Goal: Information Seeking & Learning: Learn about a topic

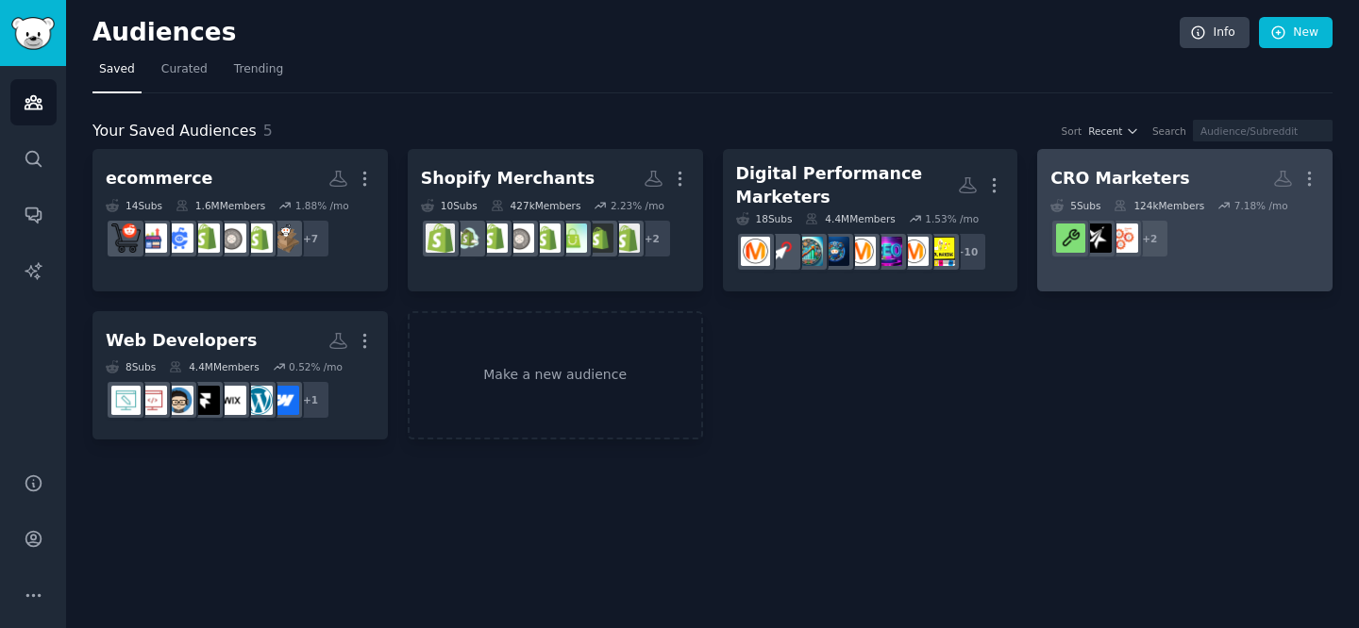
click at [1143, 199] on div "124k Members" at bounding box center [1158, 205] width 91 height 13
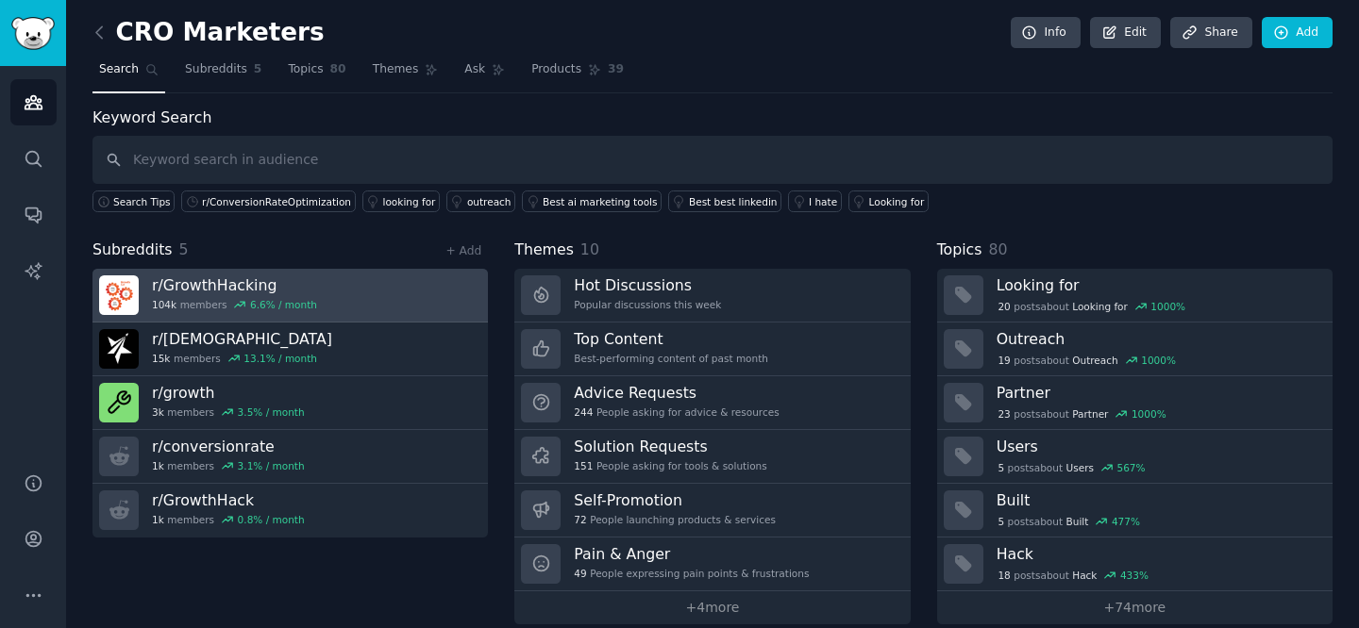
click at [183, 285] on h3 "r/ GrowthHacking" at bounding box center [234, 286] width 165 height 20
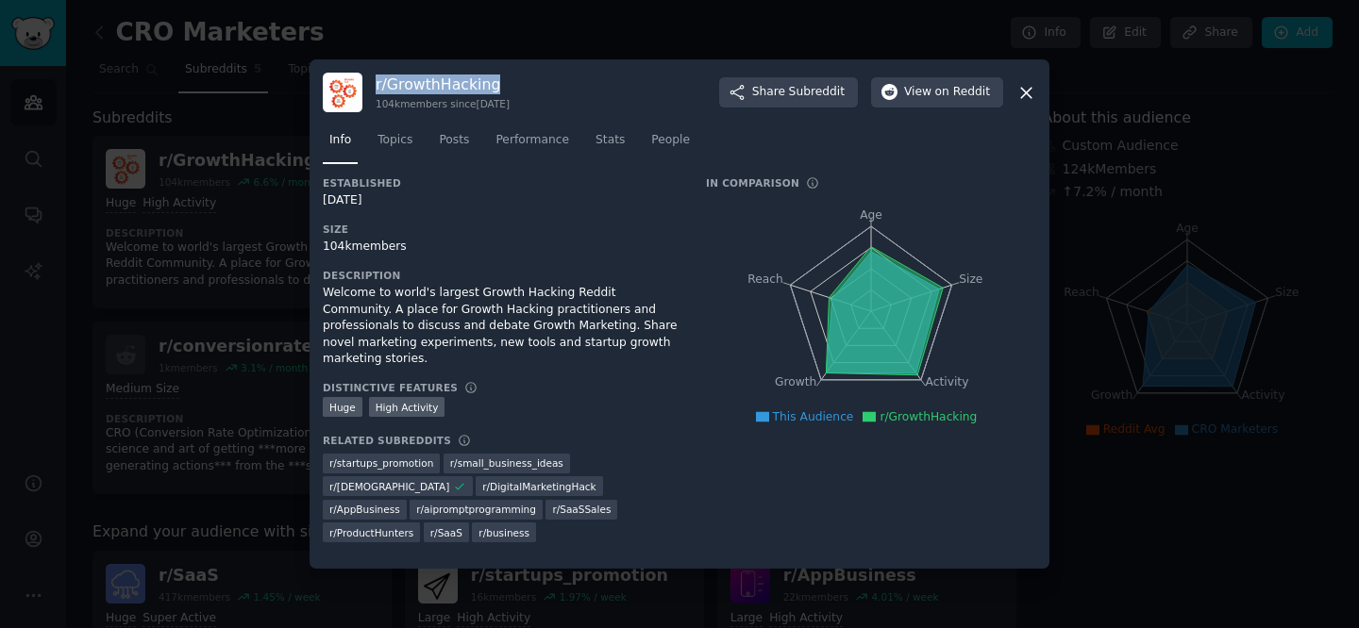
drag, startPoint x: 376, startPoint y: 85, endPoint x: 493, endPoint y: 85, distance: 117.9
click at [493, 85] on h3 "r/ GrowthHacking" at bounding box center [443, 85] width 134 height 20
copy h3 "r/ GrowthHacking"
click at [1023, 90] on icon at bounding box center [1026, 93] width 10 height 10
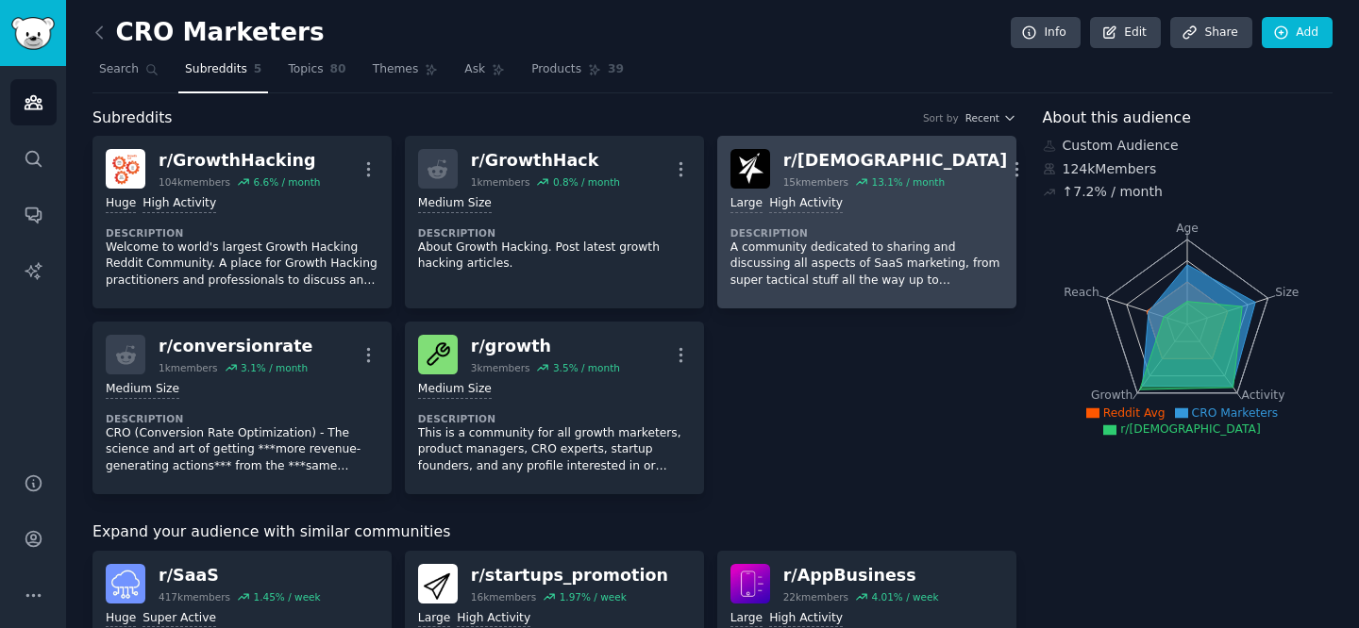
click at [801, 164] on div "r/ [DEMOGRAPHIC_DATA]" at bounding box center [895, 161] width 225 height 24
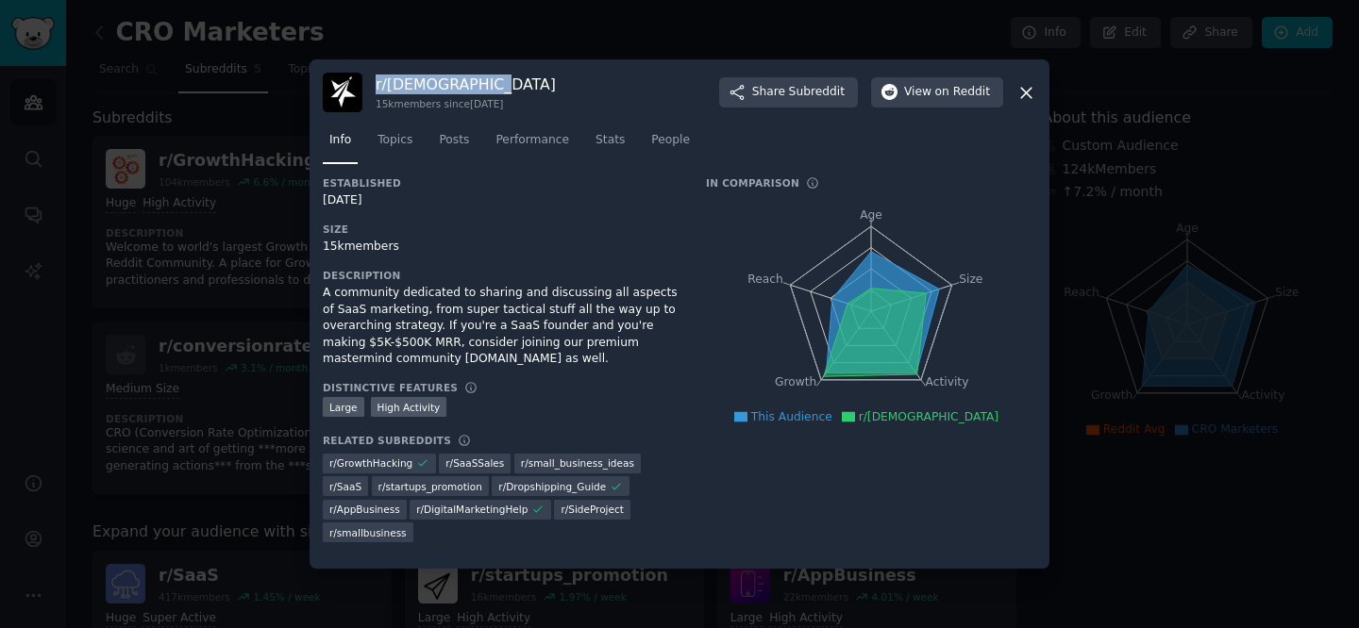
drag, startPoint x: 377, startPoint y: 84, endPoint x: 552, endPoint y: 81, distance: 174.6
click at [552, 81] on div "r/ SaaSMarketing 15k members since [DATE] Share Subreddit View on Reddit" at bounding box center [679, 93] width 713 height 40
copy h3 "r/ [DEMOGRAPHIC_DATA]"
click at [1028, 85] on icon at bounding box center [1026, 93] width 20 height 20
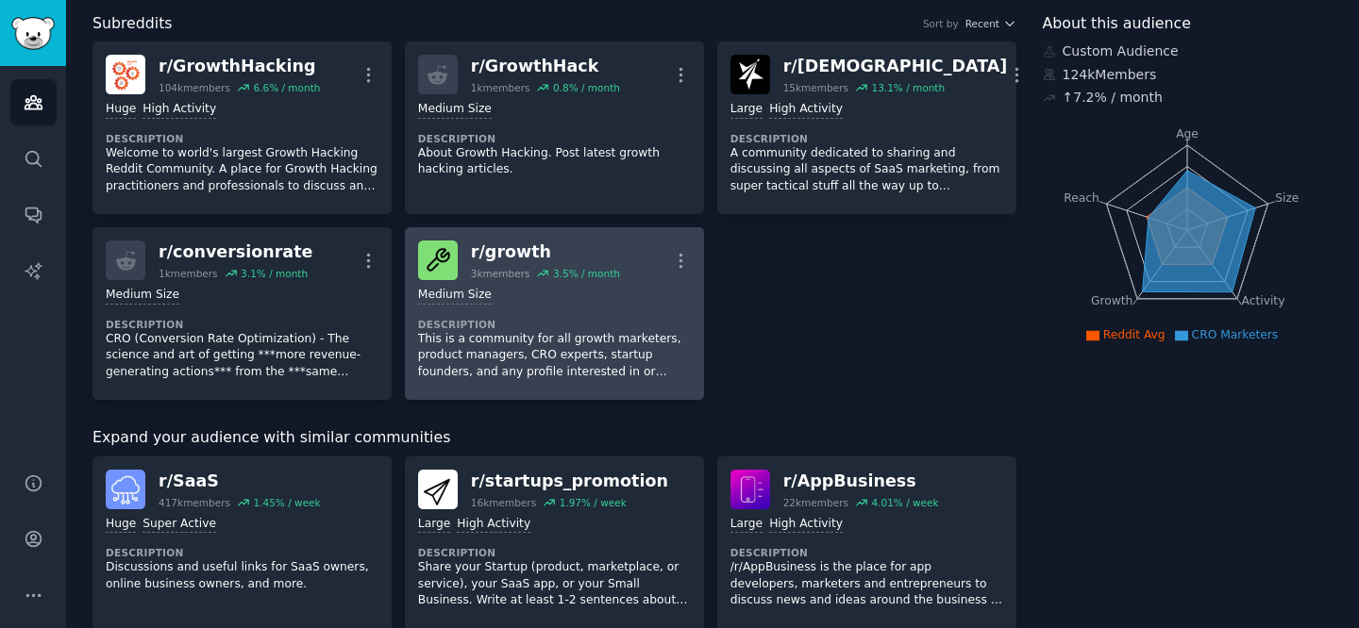
scroll to position [89, 0]
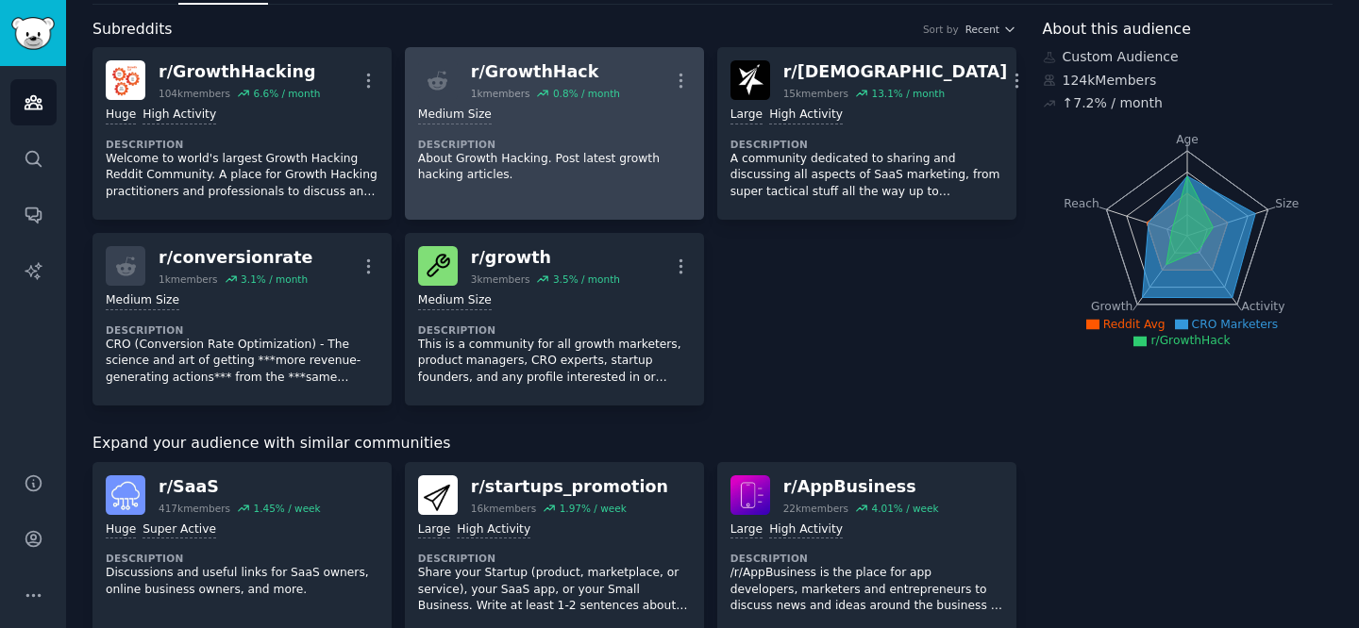
click at [585, 74] on div "r/ GrowthHack" at bounding box center [545, 72] width 149 height 24
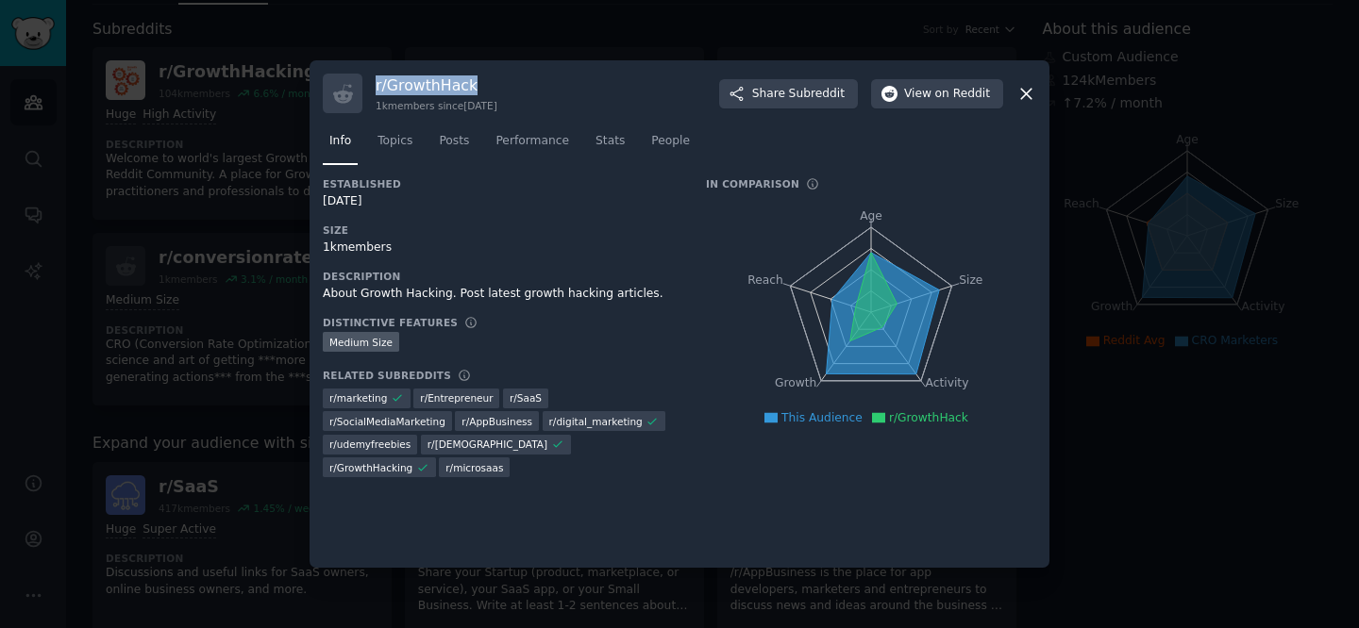
drag, startPoint x: 477, startPoint y: 83, endPoint x: 360, endPoint y: 82, distance: 117.0
click at [360, 82] on div "r/ GrowthHack 1k members since [DATE] Share Subreddit View on Reddit" at bounding box center [679, 94] width 713 height 40
copy h3 "r/ GrowthHack"
click at [902, 93] on button "View on Reddit" at bounding box center [937, 94] width 132 height 30
click at [1024, 93] on icon at bounding box center [1026, 94] width 20 height 20
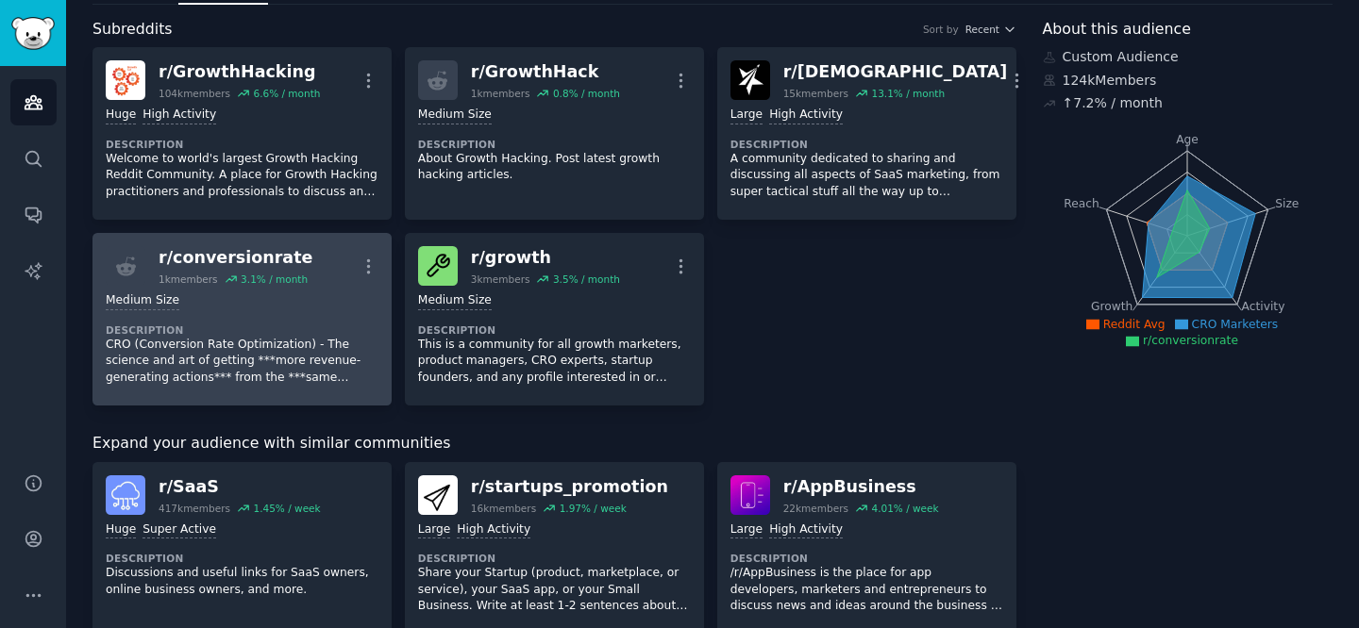
click at [340, 279] on div "r/ conversionrate 1k members 3.1 % / month More" at bounding box center [242, 266] width 273 height 40
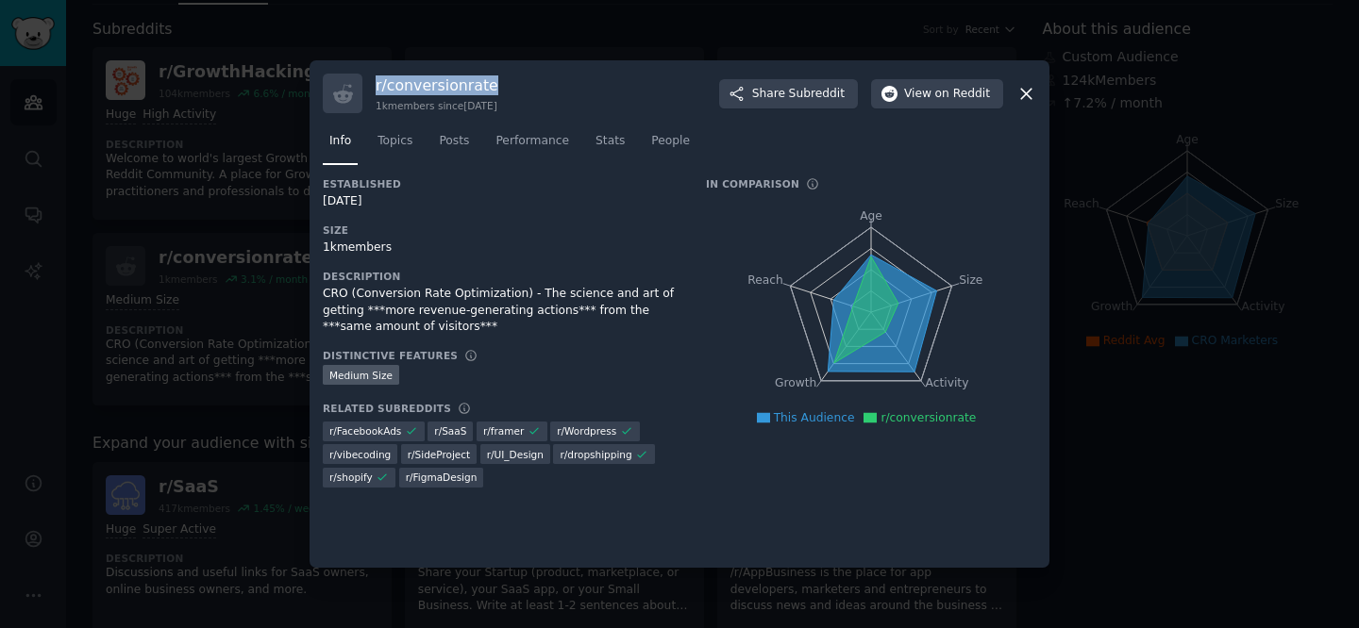
drag, startPoint x: 375, startPoint y: 86, endPoint x: 593, endPoint y: 86, distance: 218.0
click at [591, 86] on div "r/ conversionrate 1k members since [DATE] Share Subreddit View on Reddit" at bounding box center [679, 94] width 713 height 40
copy h3 "r/ conversionrate"
click at [1019, 98] on icon at bounding box center [1026, 94] width 20 height 20
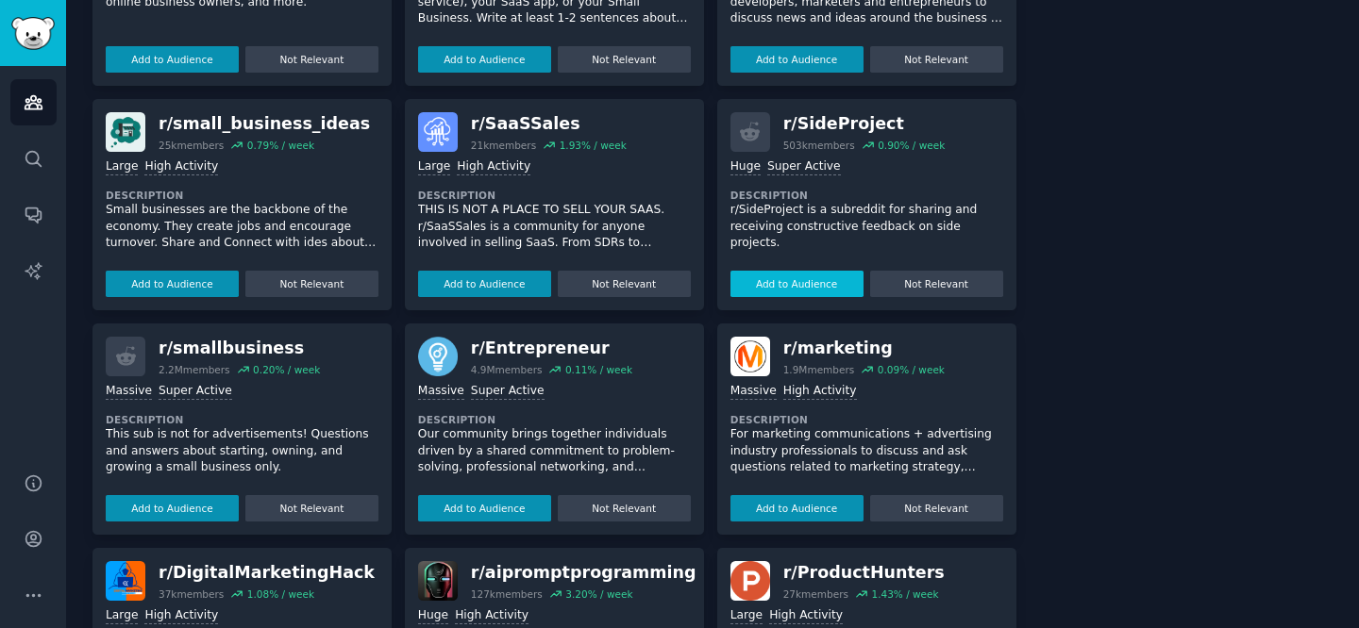
scroll to position [692, 0]
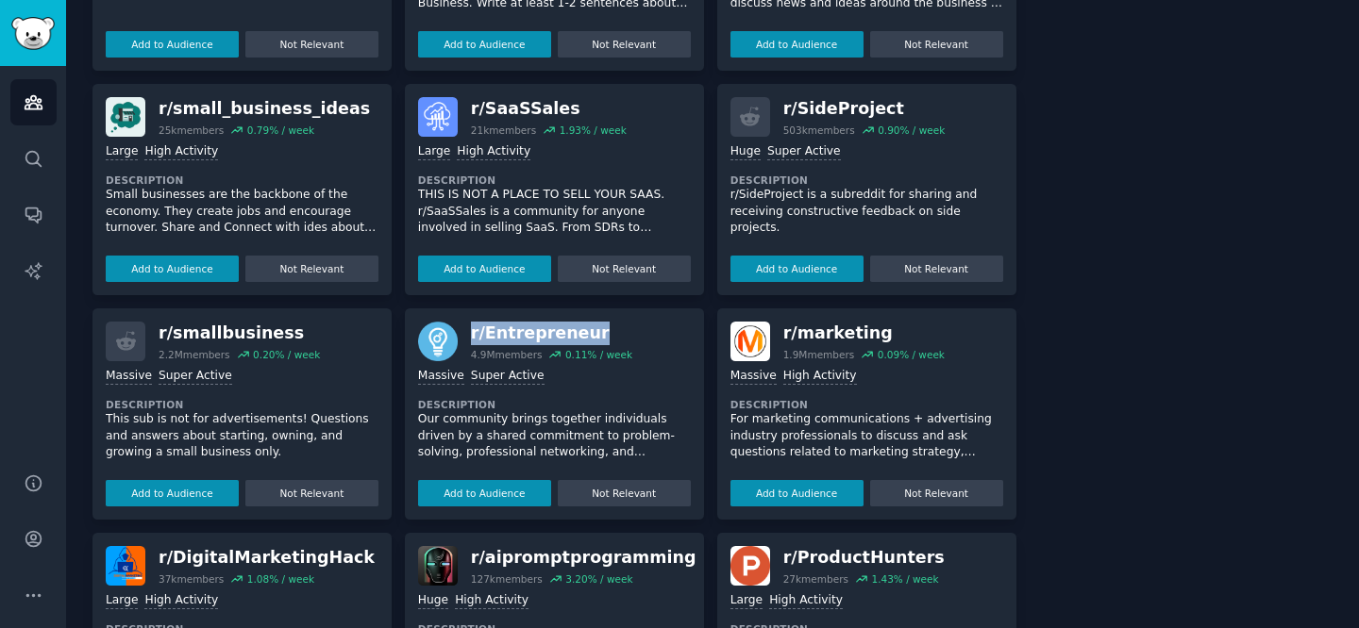
drag, startPoint x: 469, startPoint y: 336, endPoint x: 593, endPoint y: 332, distance: 123.7
click at [593, 332] on div "r/ Entrepreneur" at bounding box center [551, 334] width 161 height 24
copy div "r/ Entrepreneur"
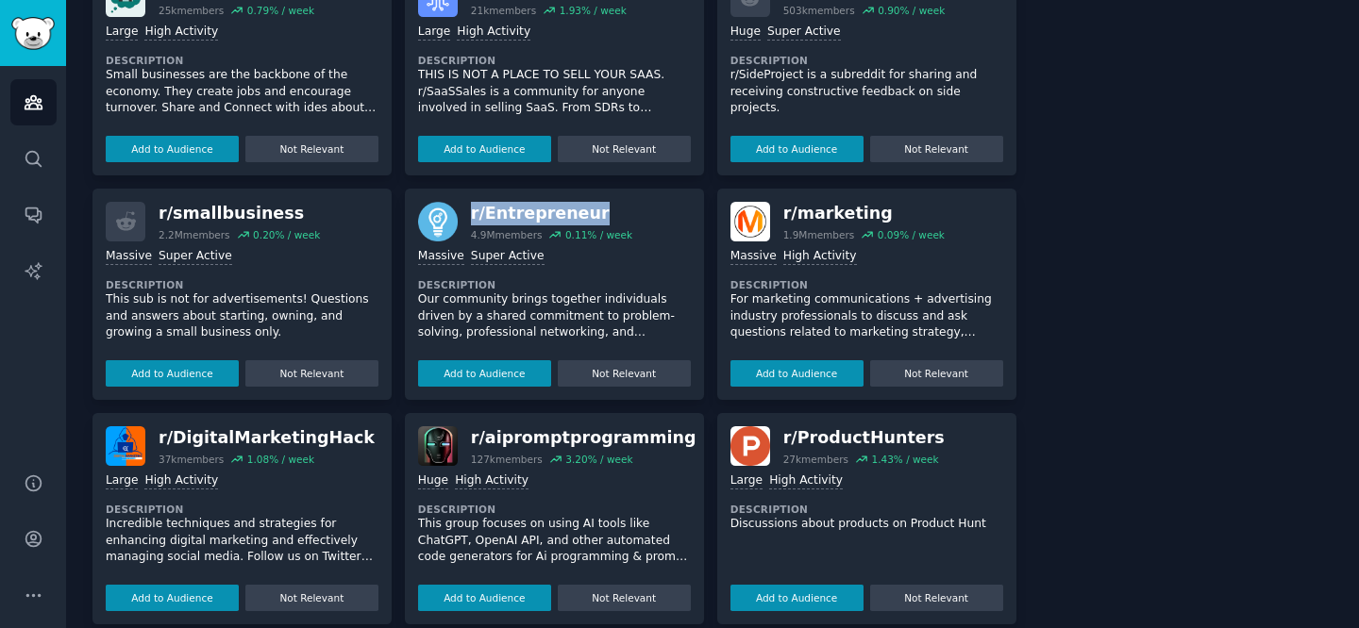
scroll to position [833, 0]
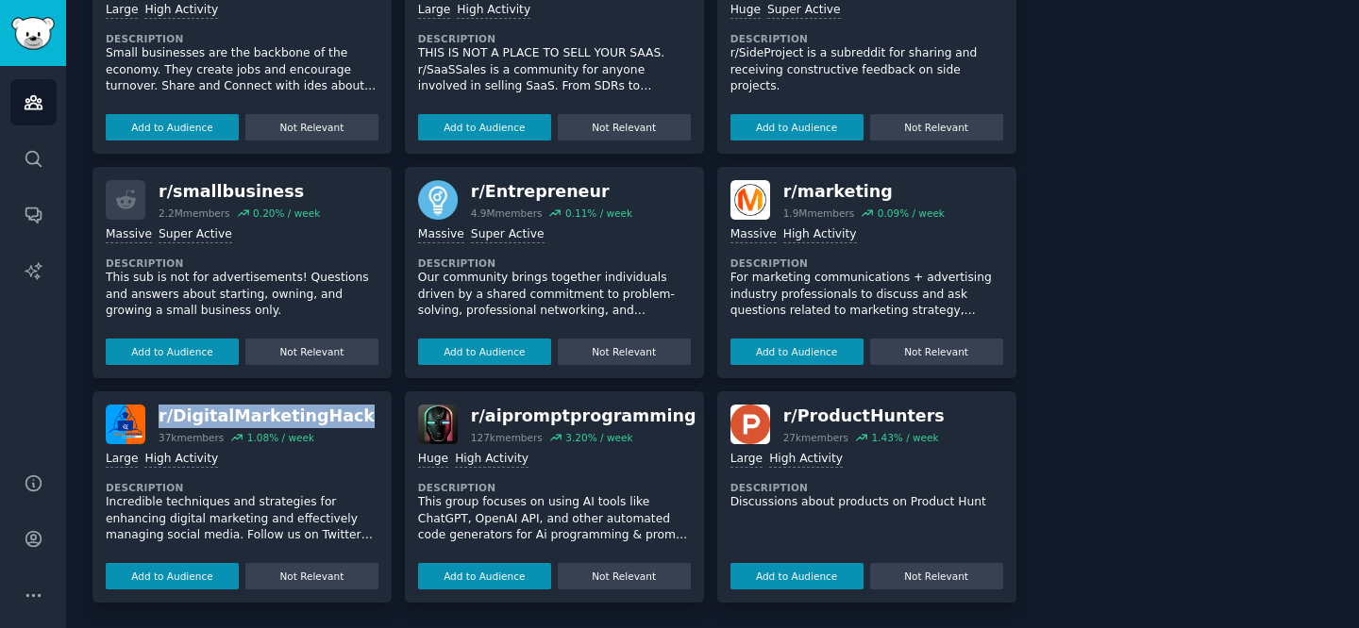
drag, startPoint x: 159, startPoint y: 414, endPoint x: 339, endPoint y: 415, distance: 179.3
click at [339, 415] on div "r/ DigitalMarketingHack 37k members 1.08 % / week" at bounding box center [242, 425] width 273 height 40
copy div "r/ DigitalMarketingHack"
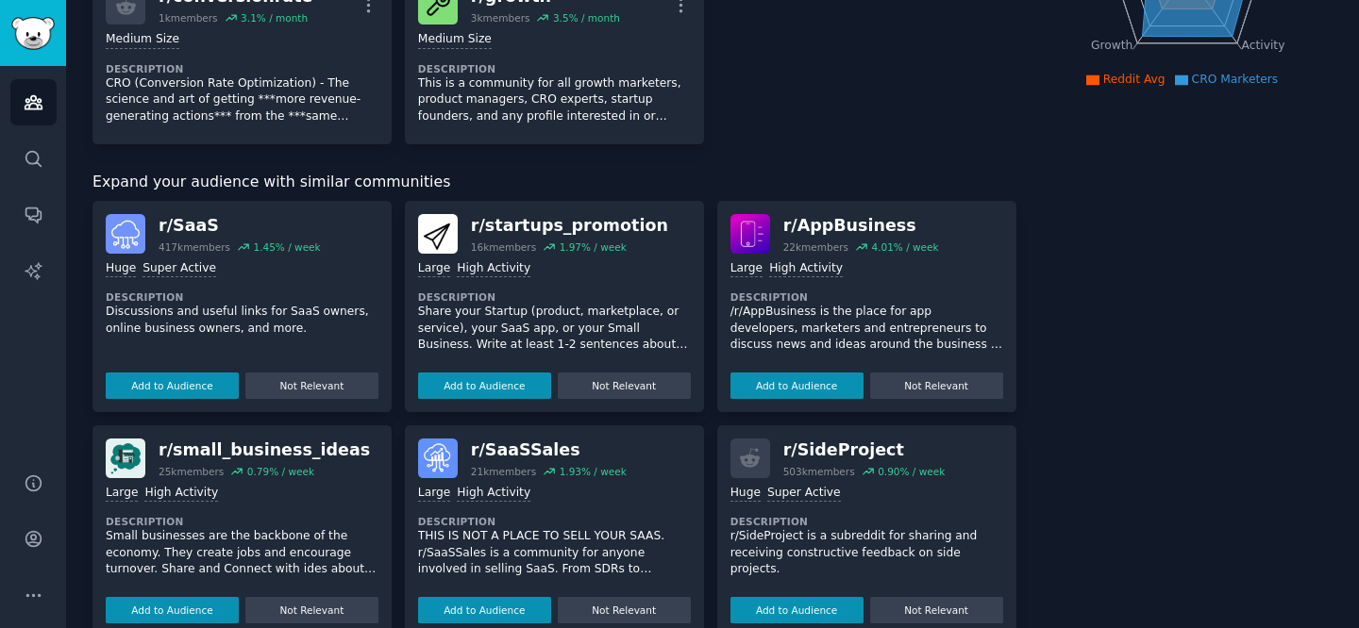
scroll to position [0, 0]
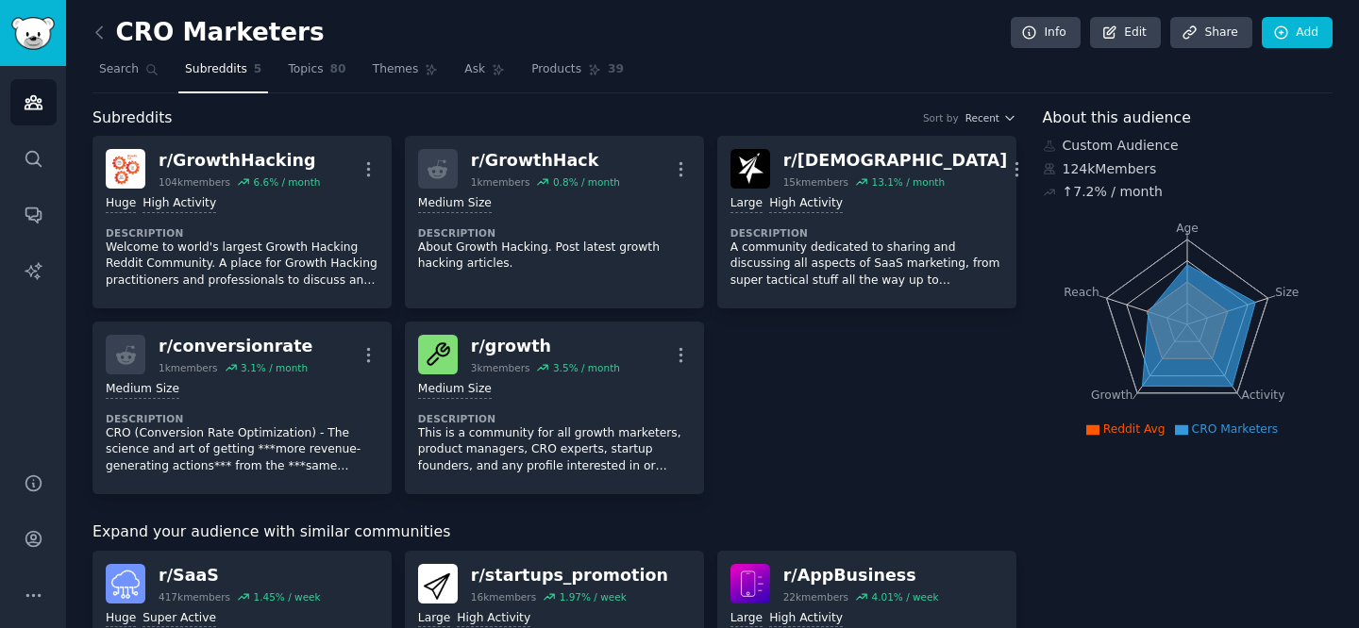
click at [209, 65] on span "Subreddits" at bounding box center [216, 69] width 62 height 17
click at [104, 38] on icon at bounding box center [100, 33] width 20 height 20
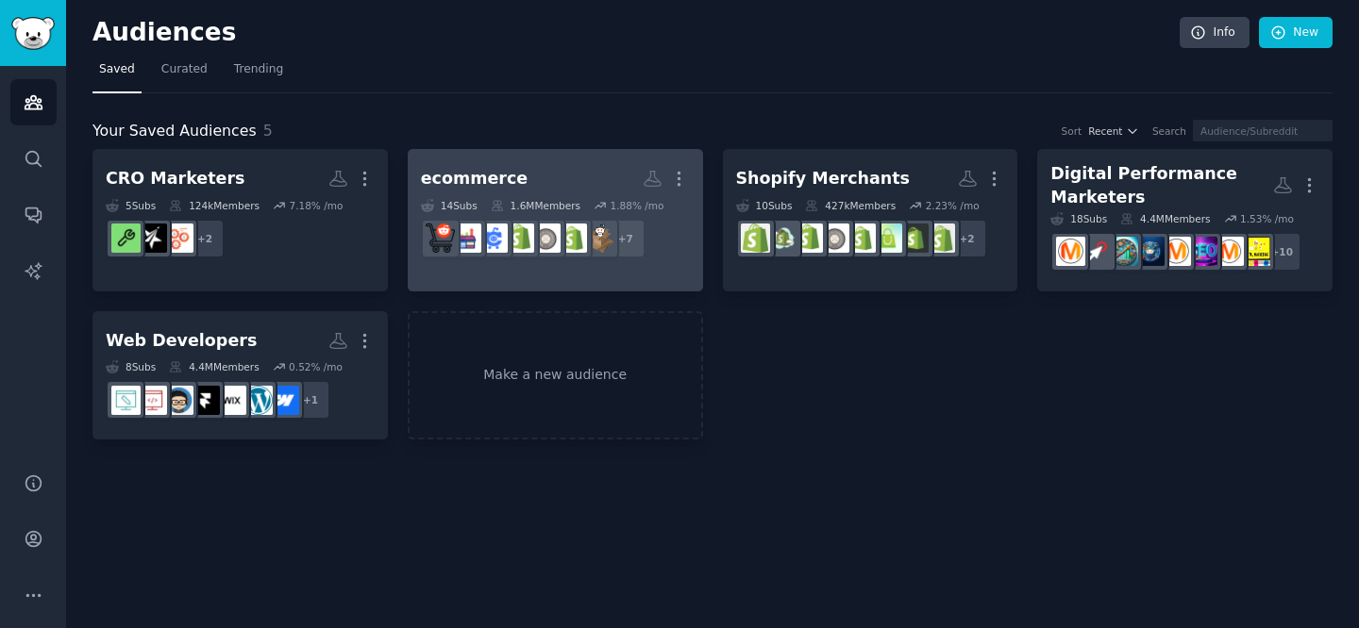
click at [486, 182] on div "ecommerce" at bounding box center [474, 179] width 107 height 24
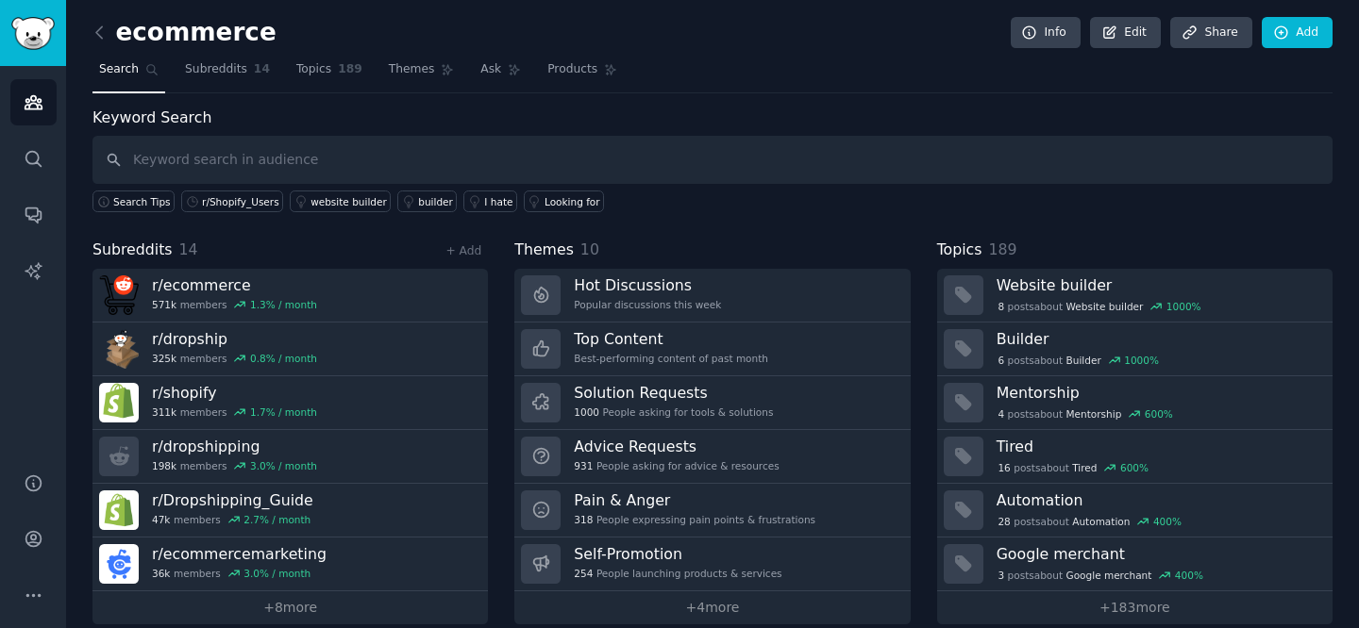
scroll to position [22, 0]
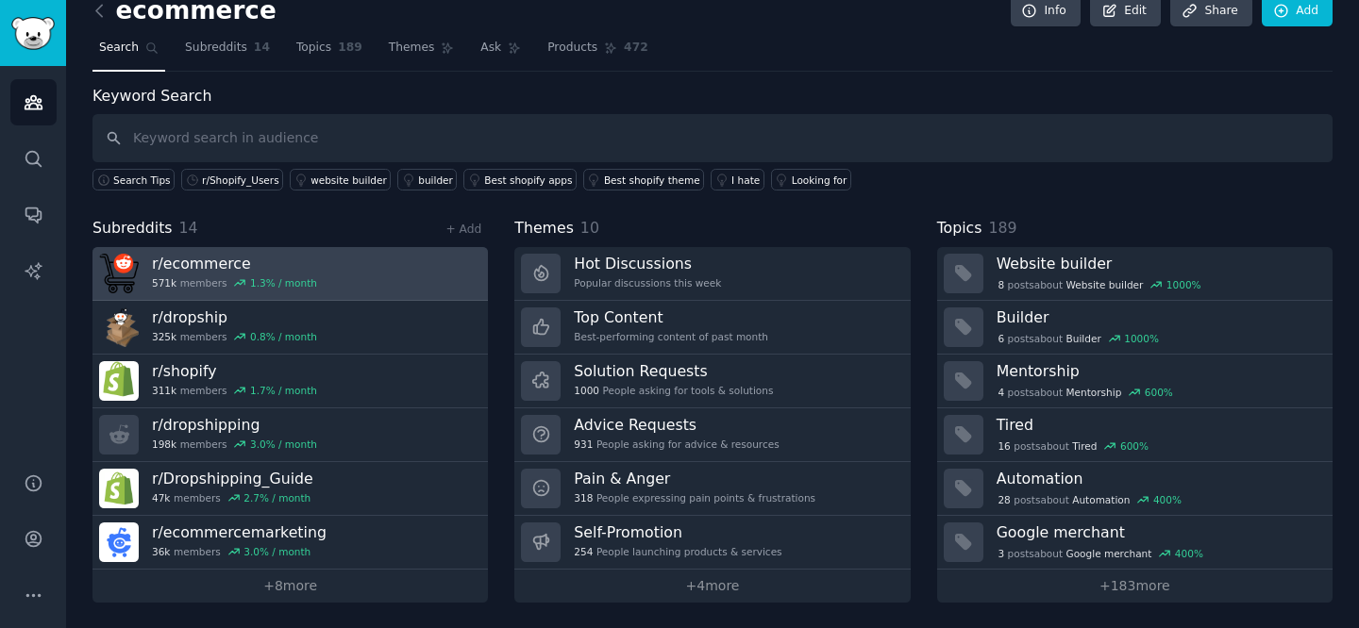
click at [298, 273] on div "r/ ecommerce 571k members 1.3 % / month" at bounding box center [234, 274] width 165 height 40
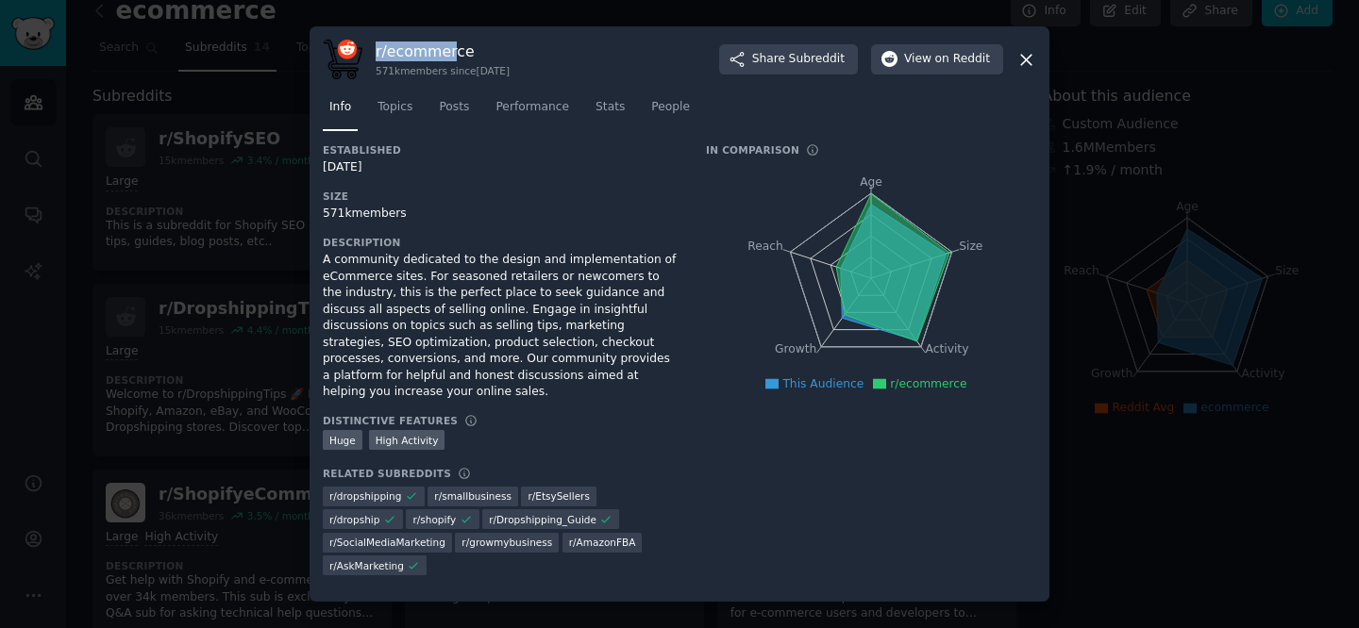
drag, startPoint x: 376, startPoint y: 59, endPoint x: 501, endPoint y: 59, distance: 124.6
click at [500, 59] on h3 "r/ ecommerce" at bounding box center [443, 52] width 134 height 20
copy h3 "r/ ecommerce"
click at [1022, 70] on icon at bounding box center [1026, 60] width 20 height 20
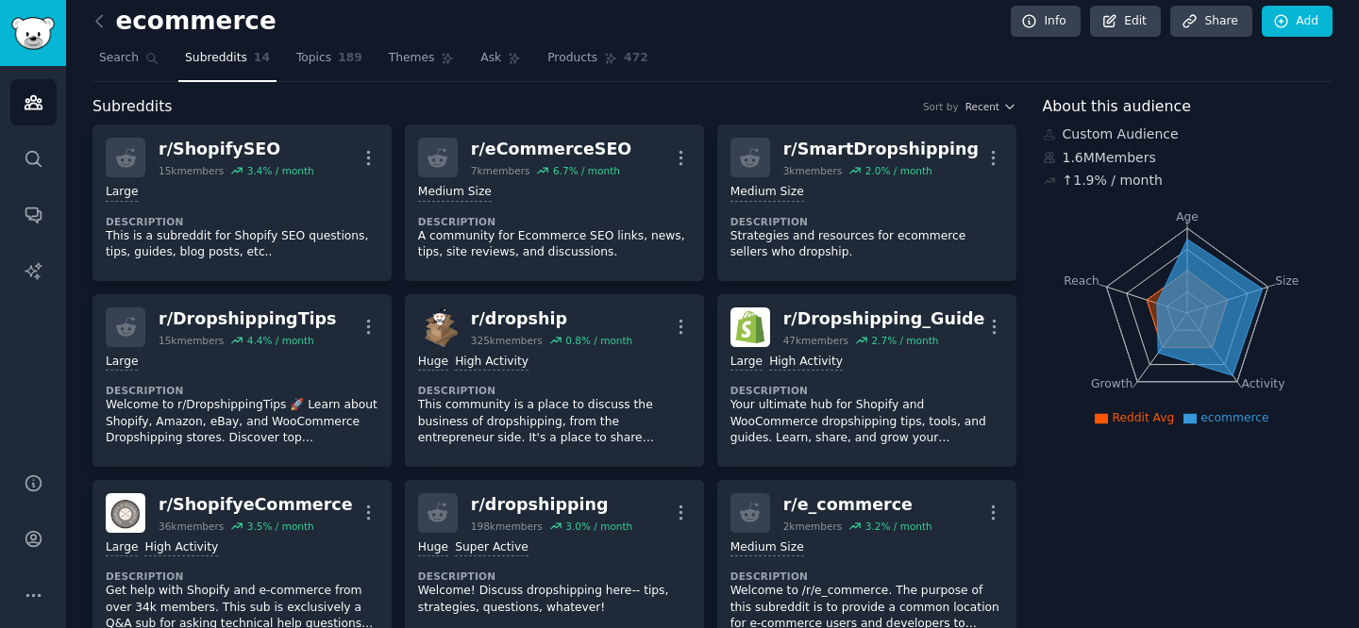
scroll to position [12, 0]
click at [195, 59] on span "Subreddits" at bounding box center [216, 57] width 62 height 17
click at [95, 13] on icon at bounding box center [100, 20] width 20 height 20
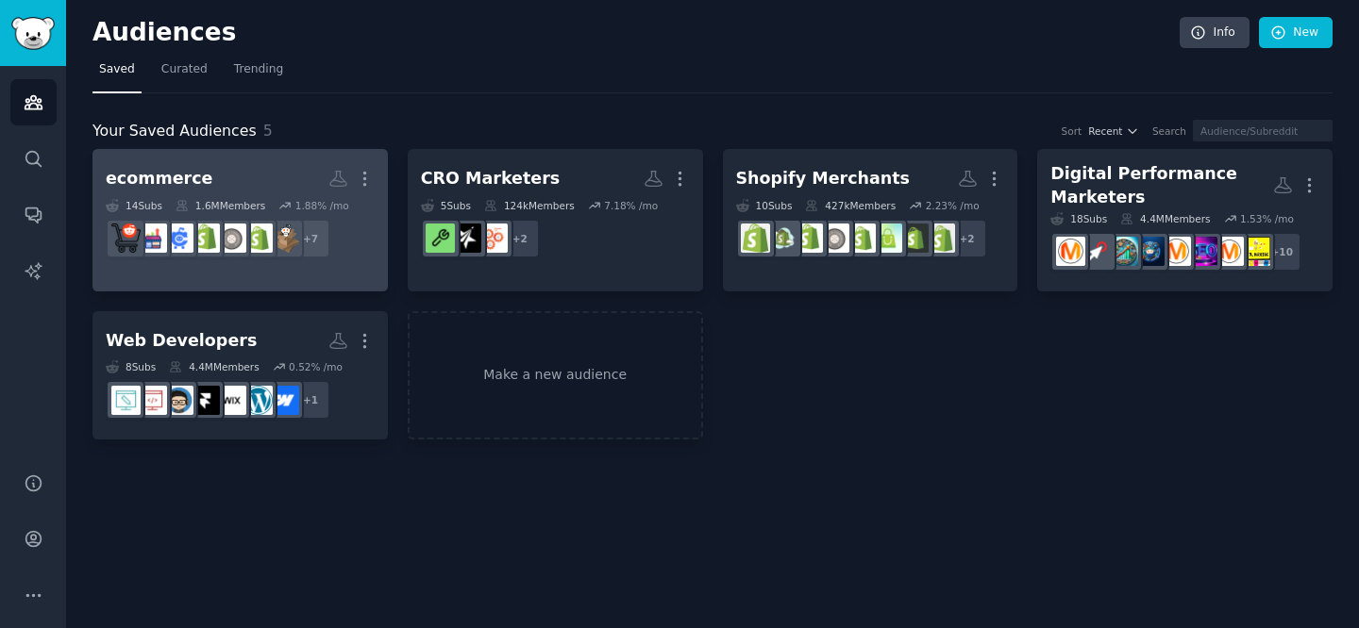
click at [187, 179] on div "ecommerce" at bounding box center [159, 179] width 107 height 24
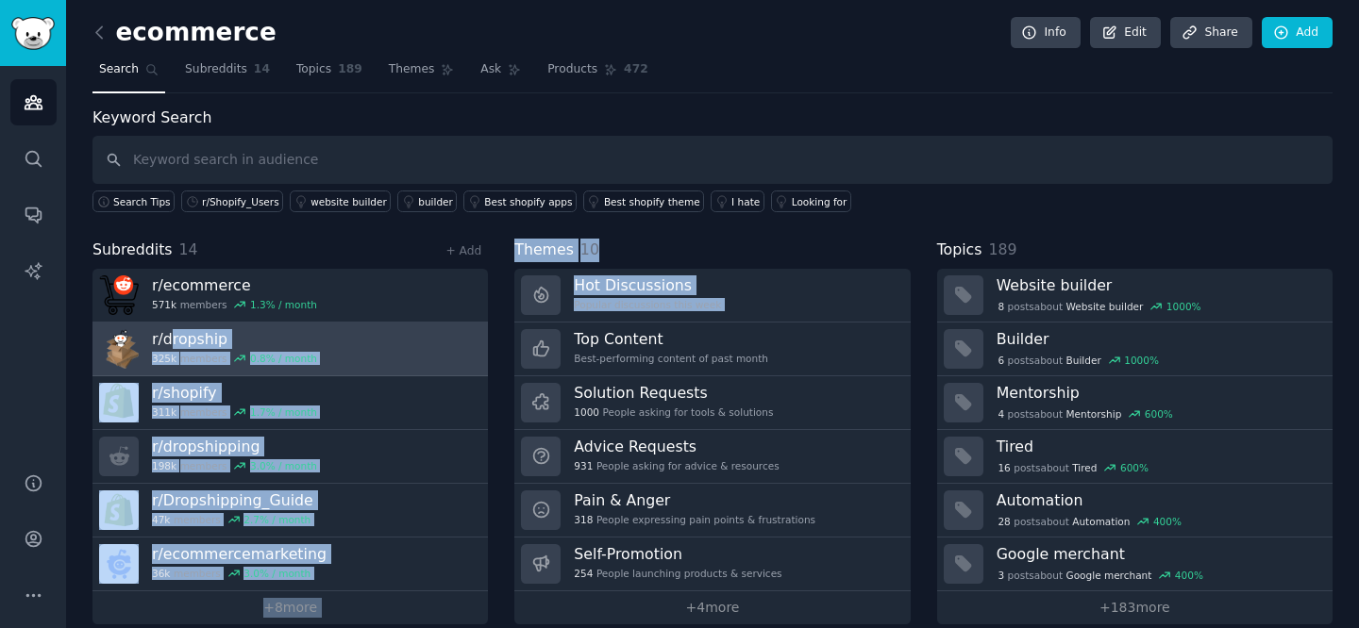
drag, startPoint x: 499, startPoint y: 351, endPoint x: 174, endPoint y: 343, distance: 325.6
click at [172, 342] on div "Subreddits 14 + Add r/ ecommerce 571k members 1.3 % / month r/ dropship 325k me…" at bounding box center [712, 432] width 1240 height 386
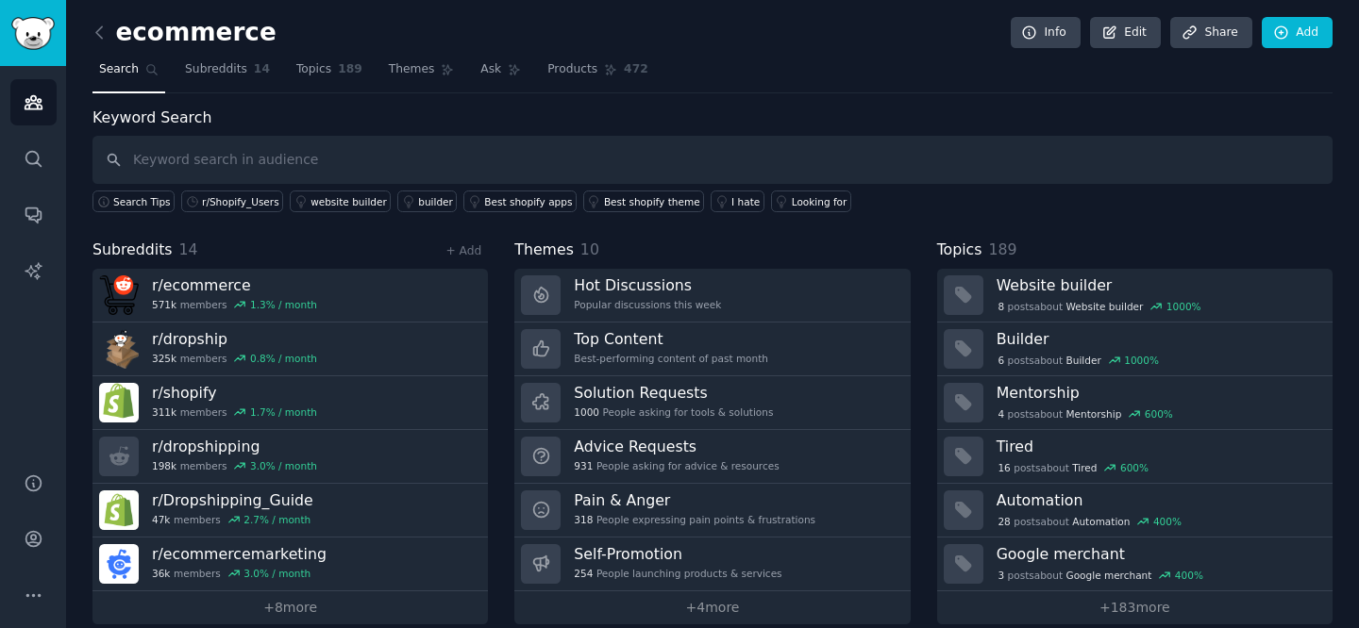
click at [83, 329] on div "ecommerce Info Edit Share Add Search Subreddits 14 Topics 189 Themes Ask Produc…" at bounding box center [712, 325] width 1293 height 651
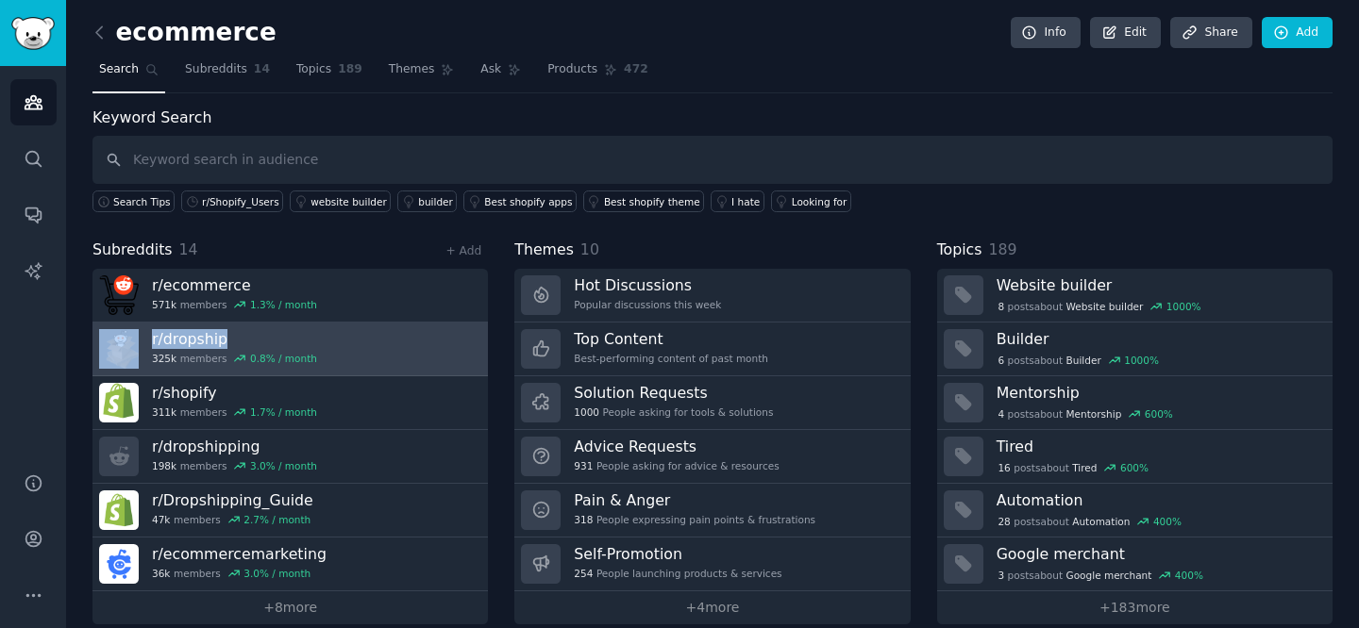
drag, startPoint x: 83, startPoint y: 329, endPoint x: 221, endPoint y: 336, distance: 137.9
click at [221, 336] on div "ecommerce Info Edit Share Add Search Subreddits 14 Topics 189 Themes Ask Produc…" at bounding box center [712, 325] width 1293 height 651
copy link "r/ dropship"
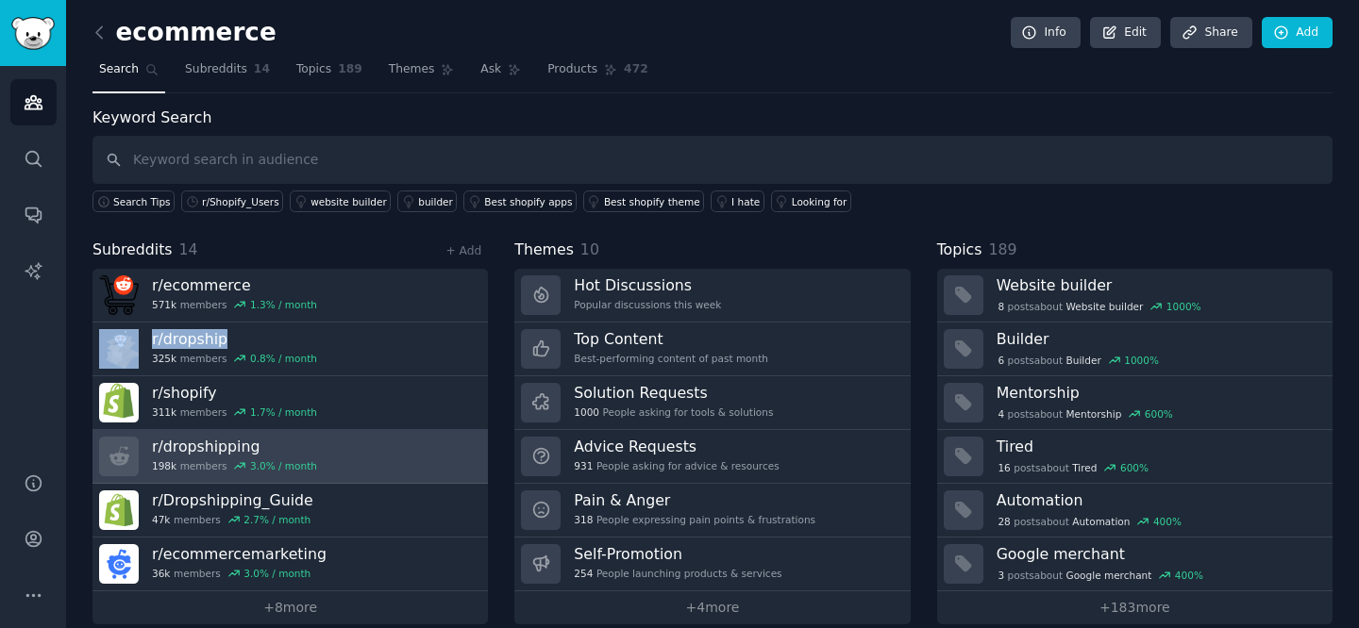
scroll to position [22, 0]
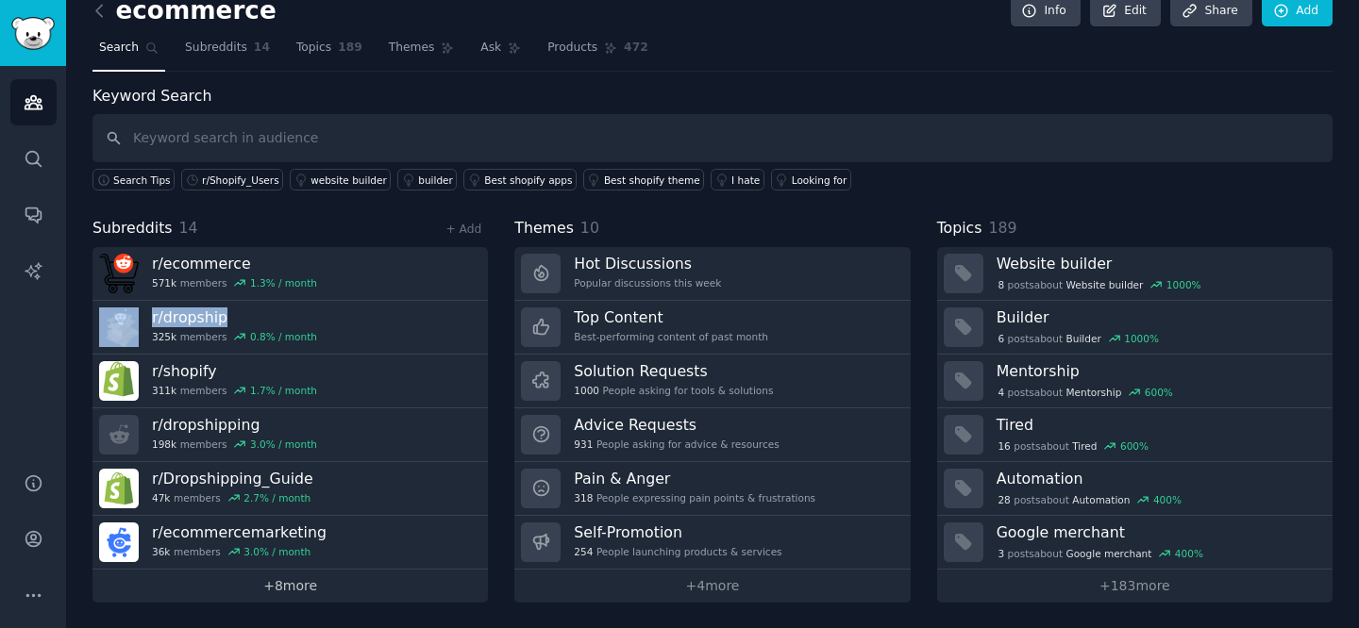
click at [309, 585] on link "+ 8 more" at bounding box center [289, 586] width 395 height 33
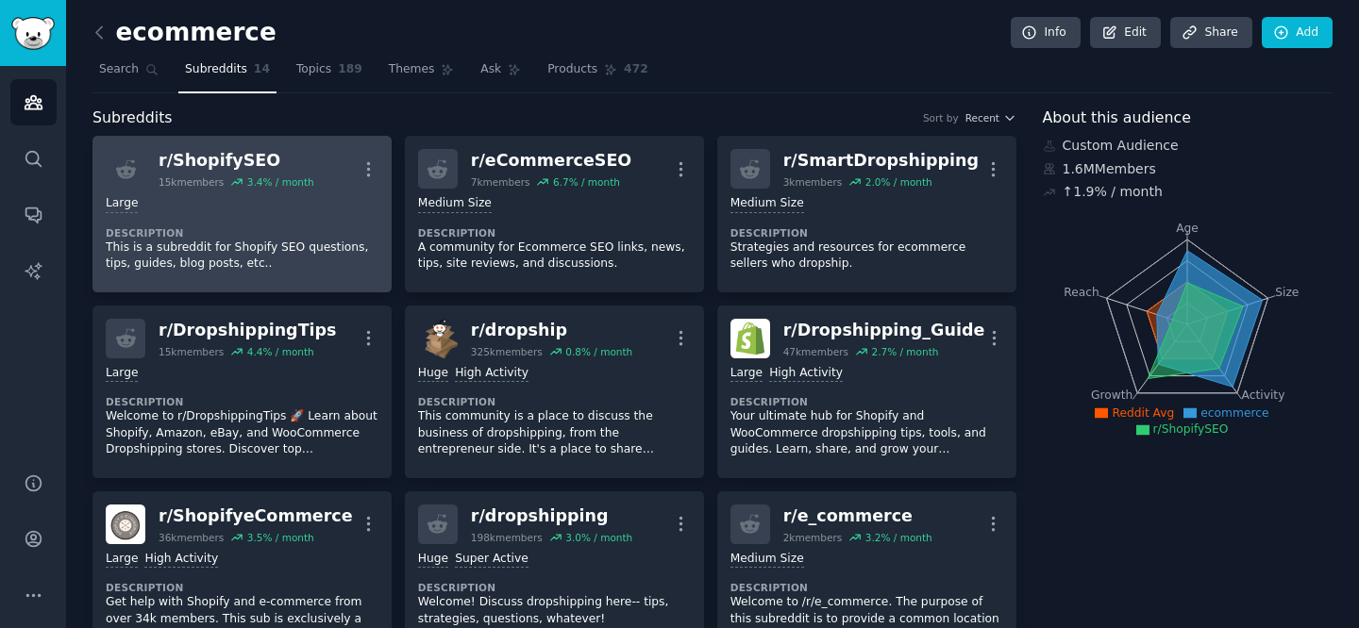
click at [346, 242] on p "This is a subreddit for Shopify SEO questions, tips, guides, blog posts, etc.." at bounding box center [242, 256] width 273 height 33
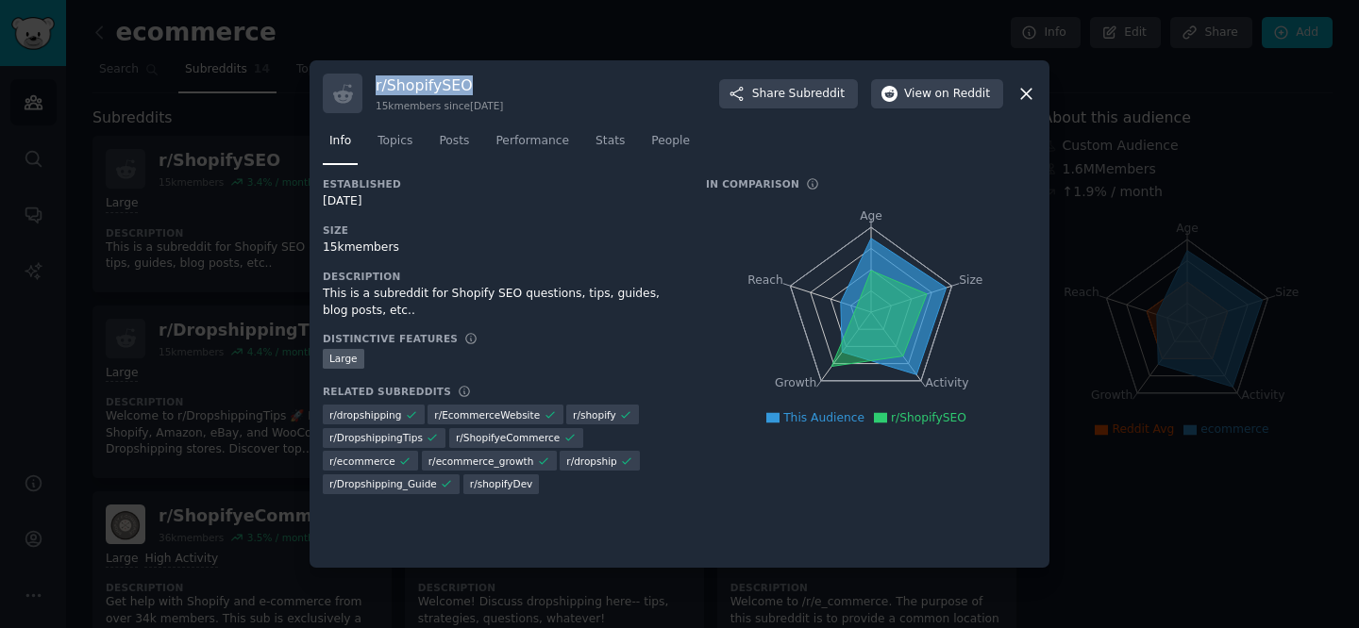
drag, startPoint x: 375, startPoint y: 82, endPoint x: 520, endPoint y: 89, distance: 145.5
click at [520, 89] on div "r/ ShopifySEO 15k members since [DATE] Share Subreddit View on Reddit" at bounding box center [679, 94] width 713 height 40
copy h3 "r/ ShopifySEO"
click at [1030, 95] on icon at bounding box center [1026, 94] width 20 height 20
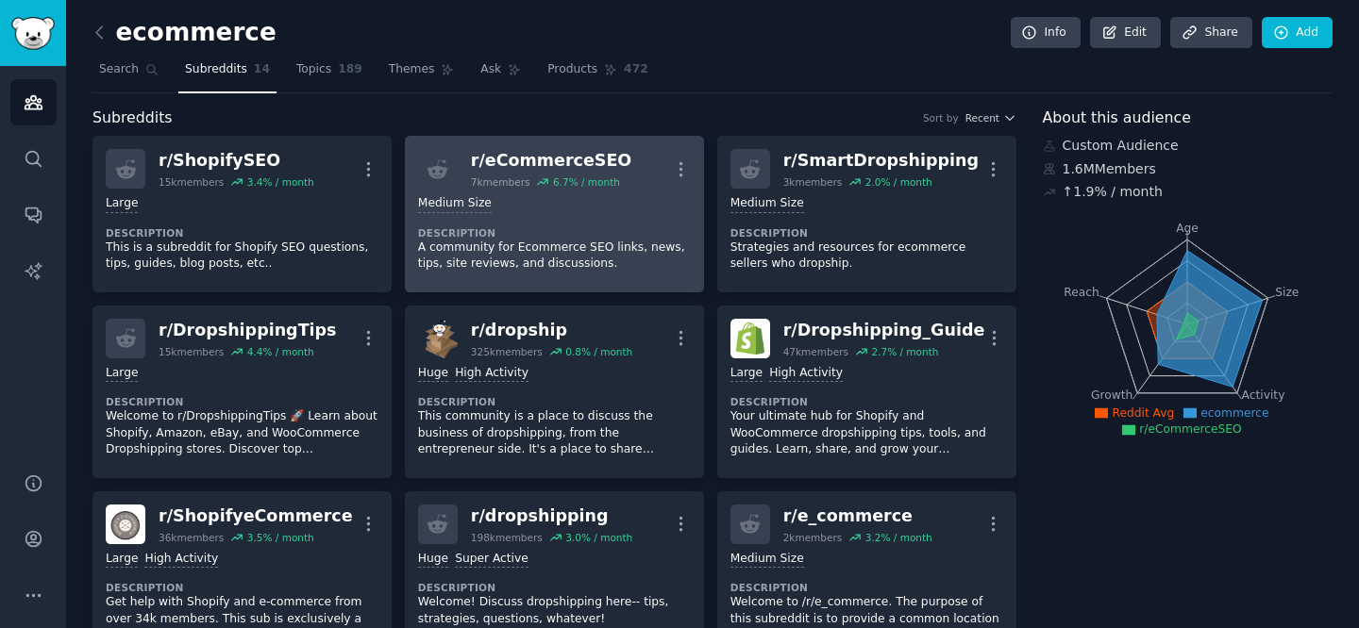
click at [522, 165] on div "r/ eCommerceSEO" at bounding box center [551, 161] width 160 height 24
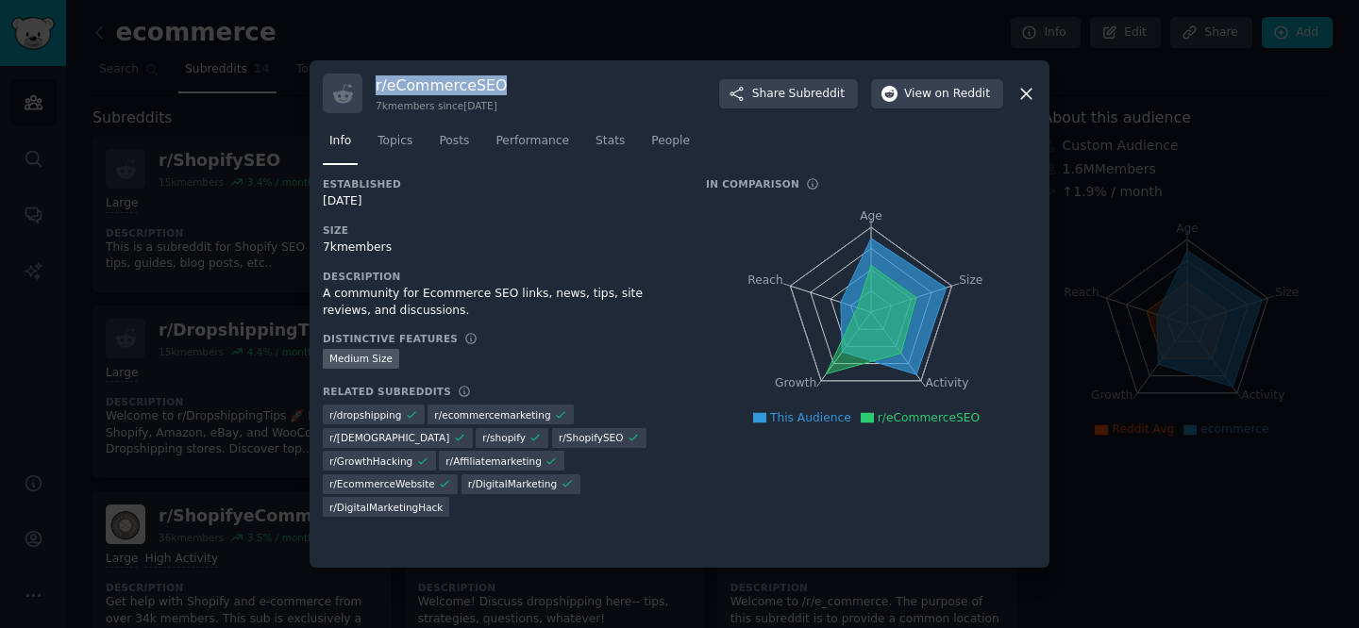
drag, startPoint x: 377, startPoint y: 81, endPoint x: 551, endPoint y: 86, distance: 173.7
click at [551, 84] on div "r/ eCommerceSEO 7k members since [DATE] Share Subreddit View on Reddit" at bounding box center [679, 94] width 713 height 40
copy h3 "r/ eCommerceSEO"
click at [1028, 91] on icon at bounding box center [1026, 94] width 10 height 10
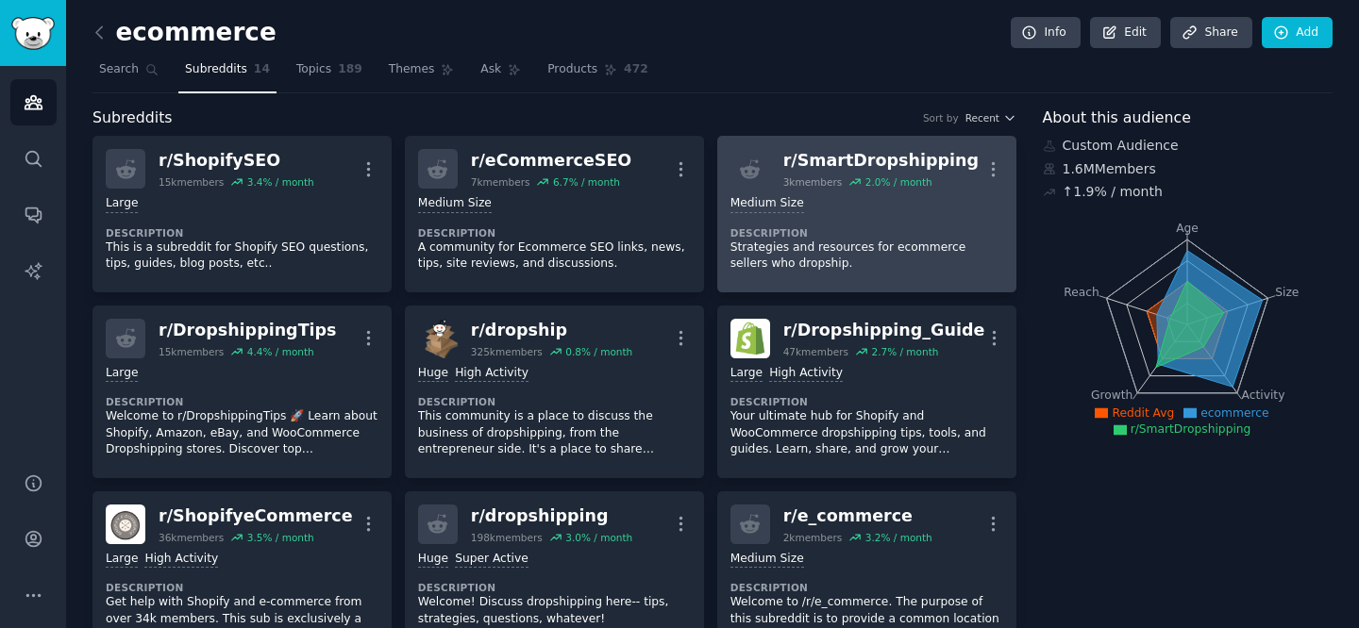
click at [837, 165] on div "r/ SmartDropshipping" at bounding box center [880, 161] width 195 height 24
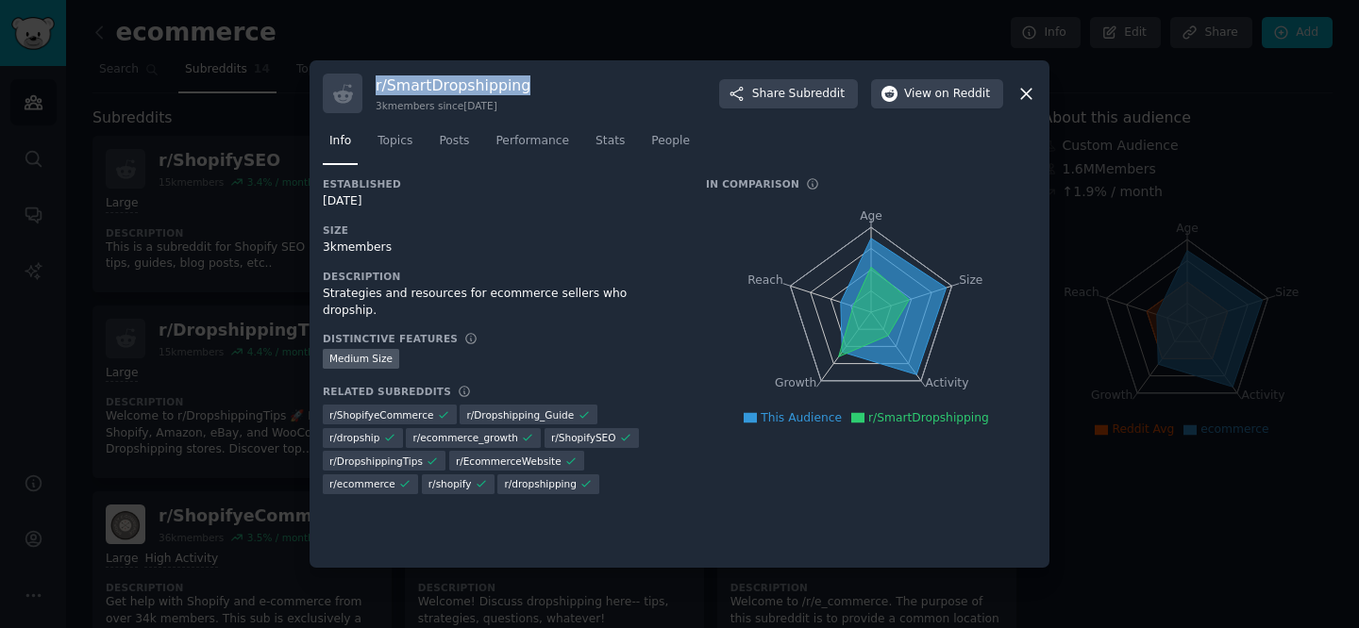
drag, startPoint x: 376, startPoint y: 85, endPoint x: 525, endPoint y: 84, distance: 148.1
click at [525, 84] on div "r/ SmartDropshipping 3k members since [DATE] Share Subreddit View on Reddit" at bounding box center [679, 94] width 713 height 40
click at [1024, 94] on icon at bounding box center [1026, 94] width 10 height 10
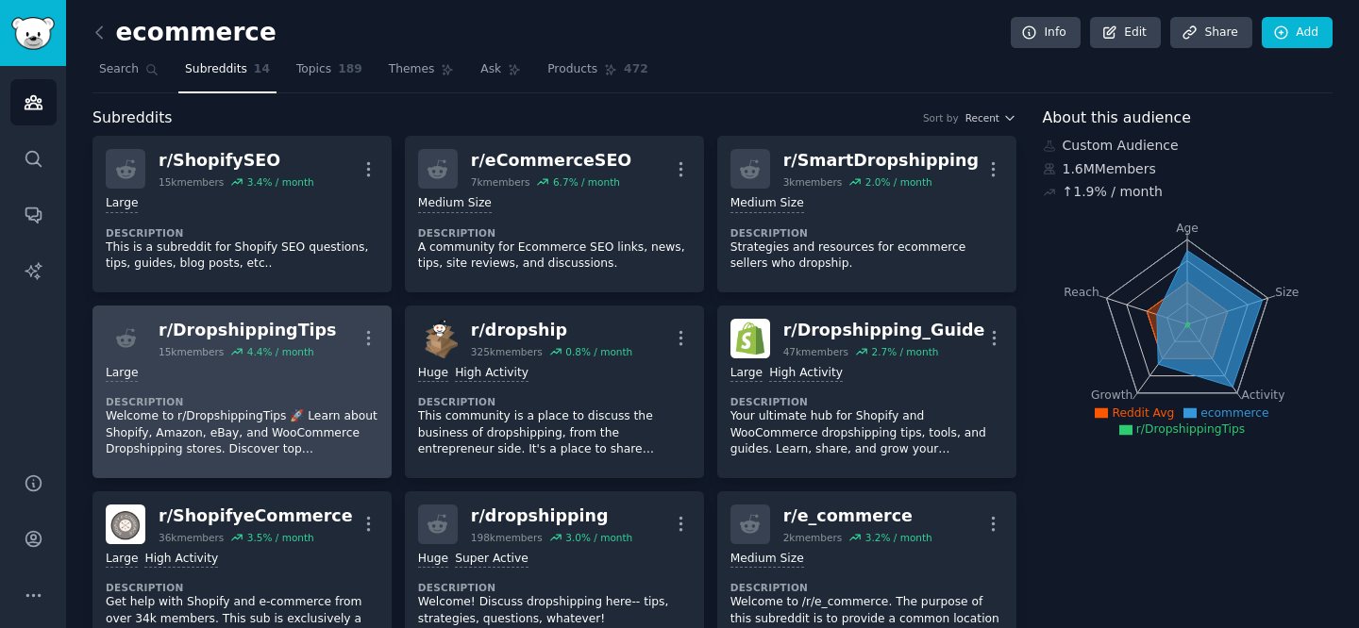
click at [237, 381] on div "Large" at bounding box center [242, 374] width 273 height 18
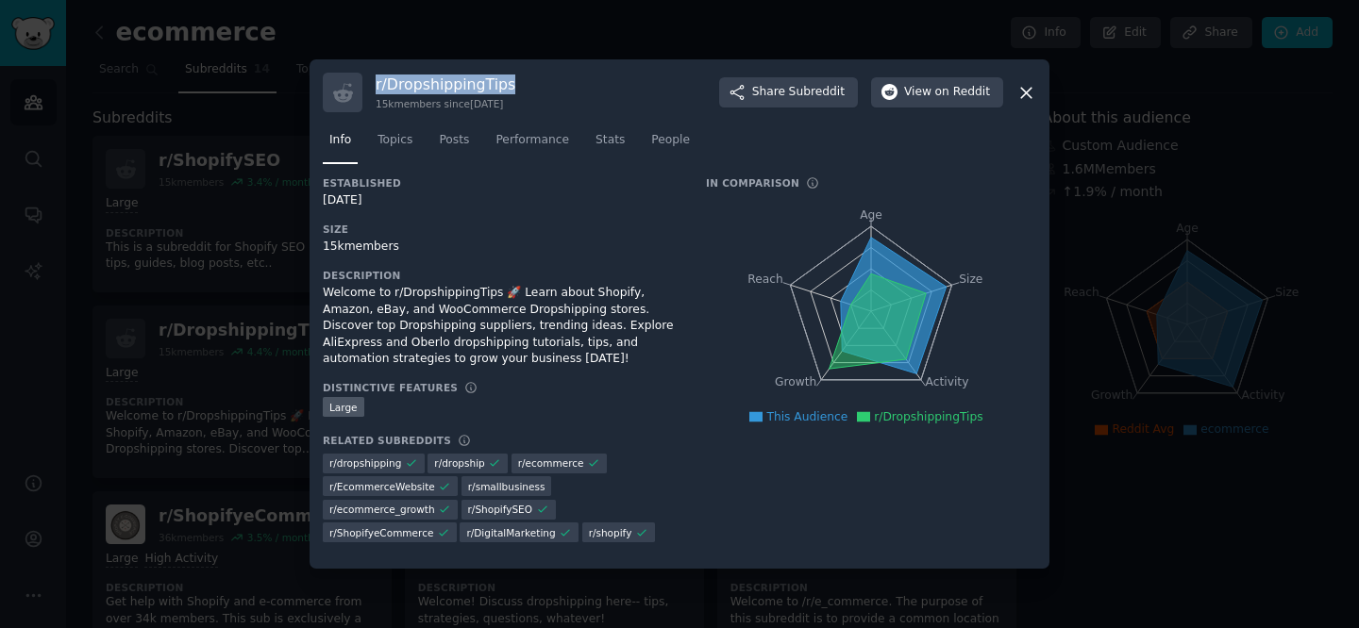
drag, startPoint x: 376, startPoint y: 84, endPoint x: 587, endPoint y: 84, distance: 211.4
click at [587, 84] on div "r/ DropshippingTips 15k members since [DATE] Share Subreddit View on Reddit" at bounding box center [679, 93] width 713 height 40
click at [1022, 87] on icon at bounding box center [1026, 93] width 20 height 20
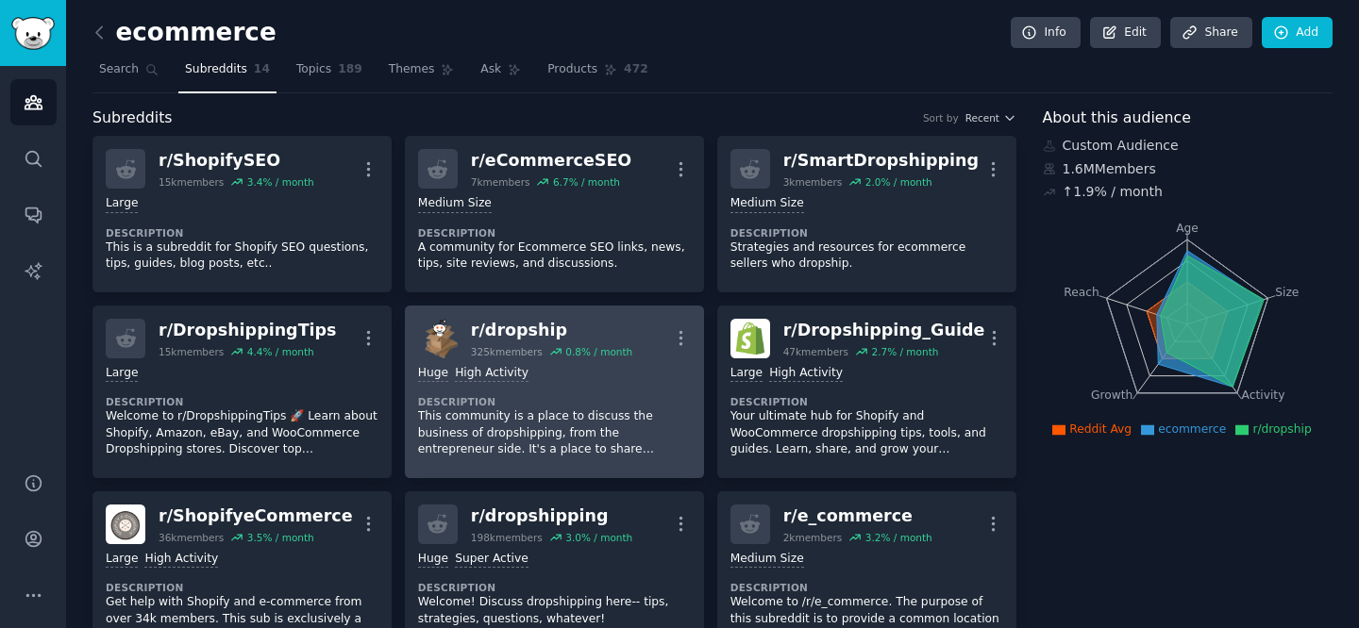
click at [641, 407] on dt "Description" at bounding box center [554, 401] width 273 height 13
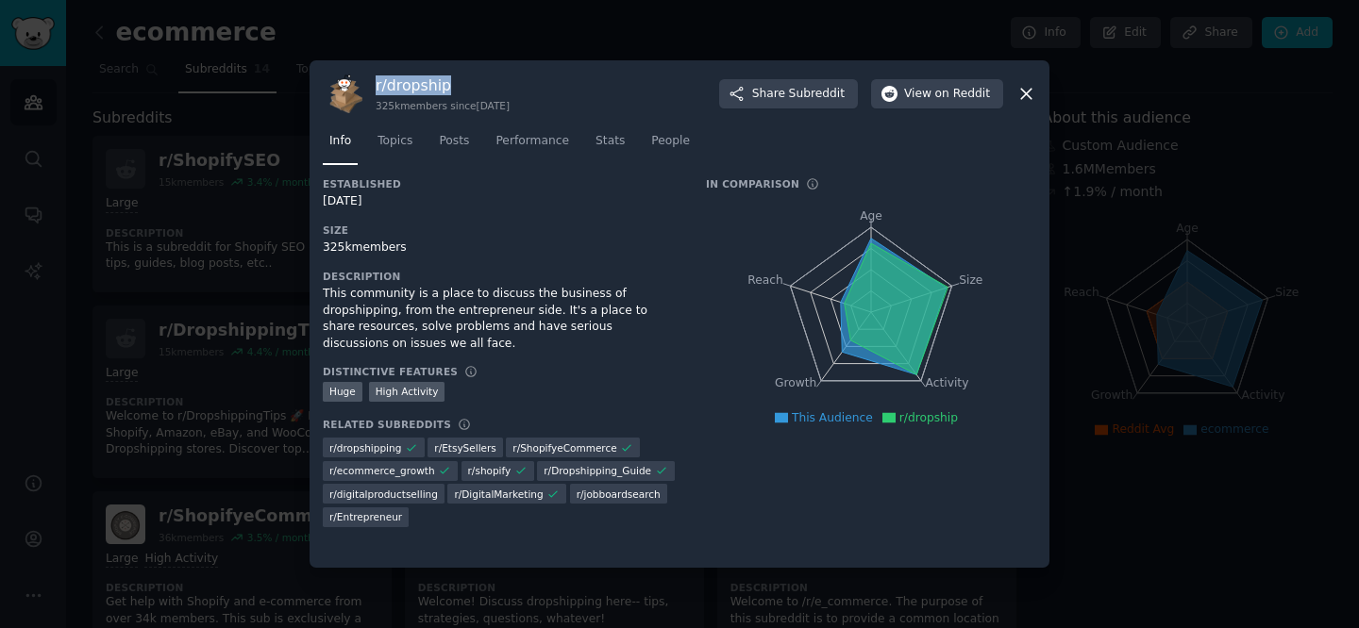
drag, startPoint x: 376, startPoint y: 85, endPoint x: 473, endPoint y: 86, distance: 96.2
click at [473, 86] on h3 "r/ dropship" at bounding box center [443, 85] width 134 height 20
click at [1025, 88] on icon at bounding box center [1026, 94] width 20 height 20
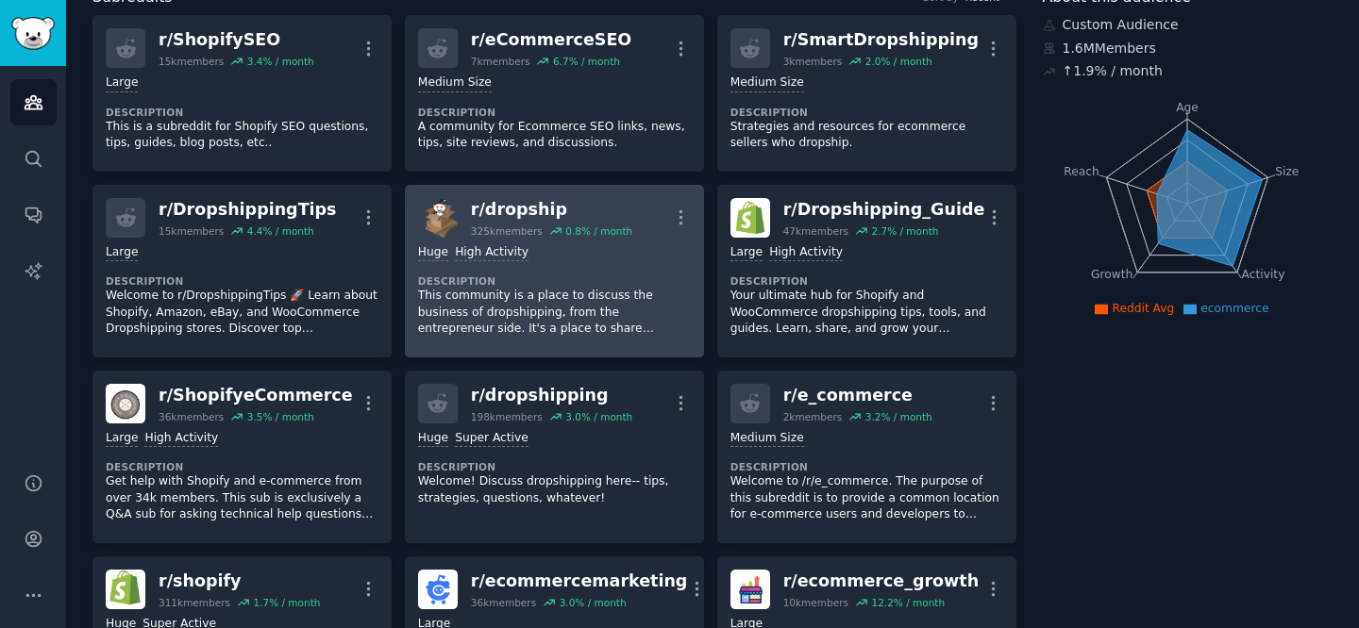
scroll to position [196, 0]
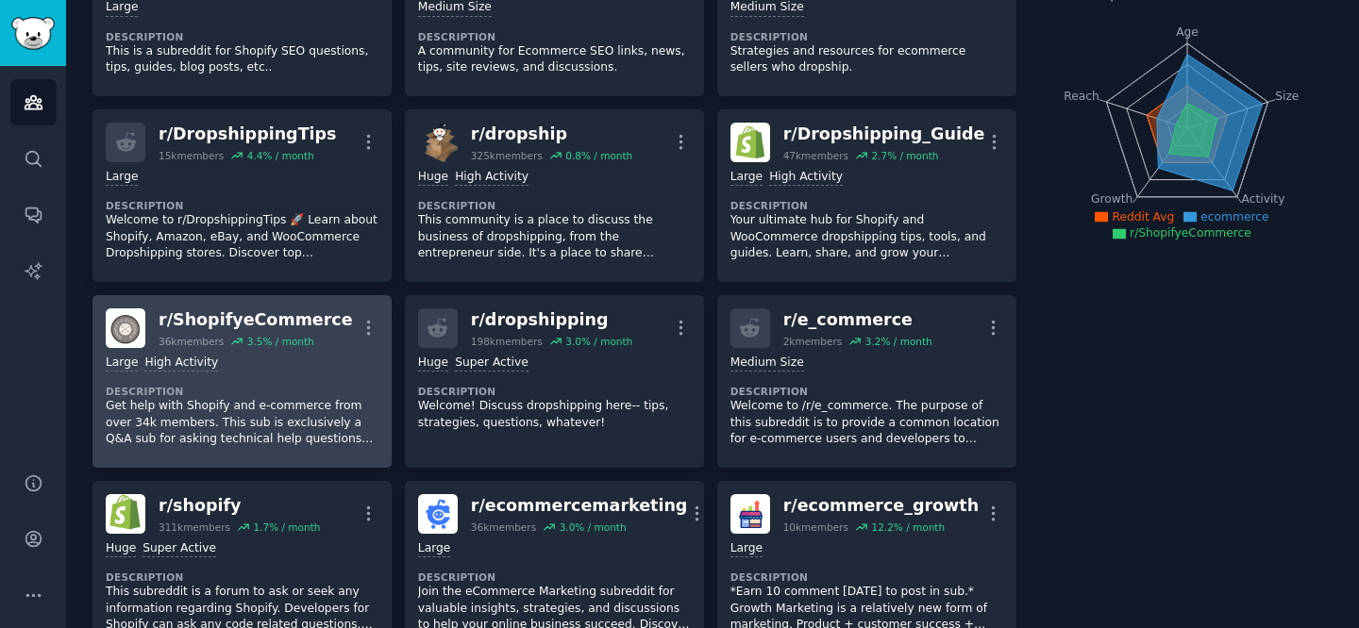
click at [284, 326] on div "r/ ShopifyeCommerce" at bounding box center [256, 321] width 194 height 24
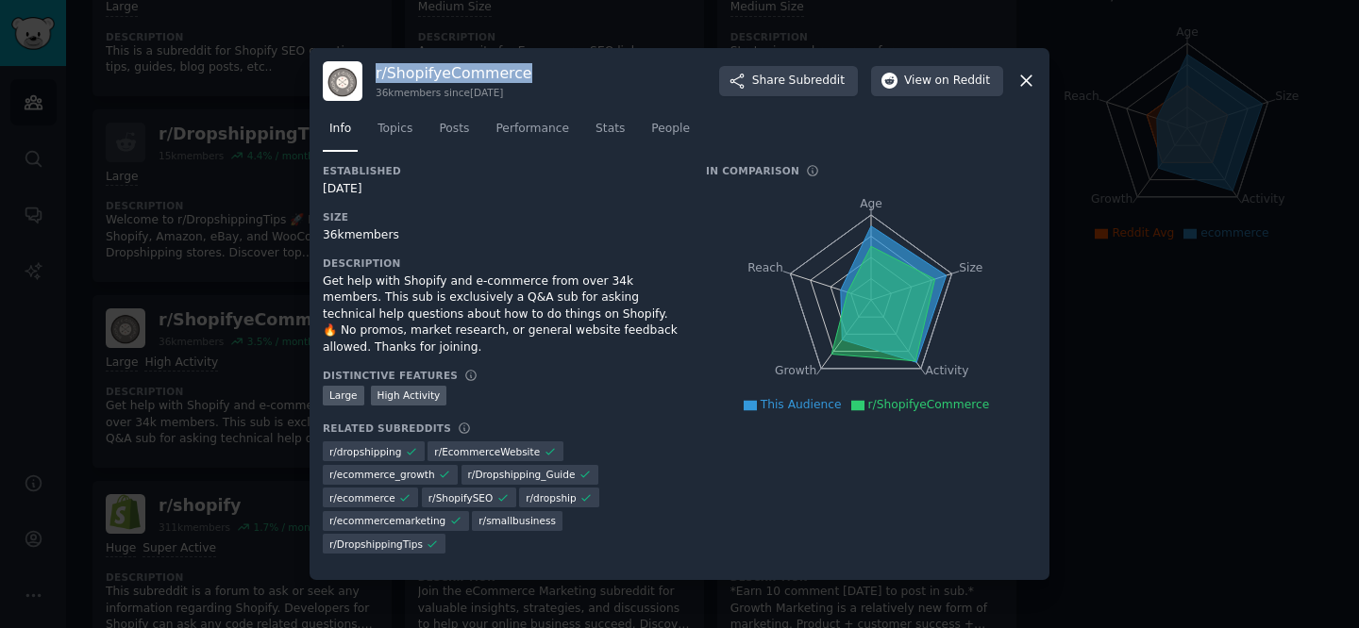
drag, startPoint x: 376, startPoint y: 85, endPoint x: 528, endPoint y: 85, distance: 152.9
click at [528, 85] on div "r/ ShopifyeCommerce 36k members since [DATE] Share Subreddit View on Reddit" at bounding box center [679, 81] width 713 height 40
click at [1028, 88] on icon at bounding box center [1026, 81] width 20 height 20
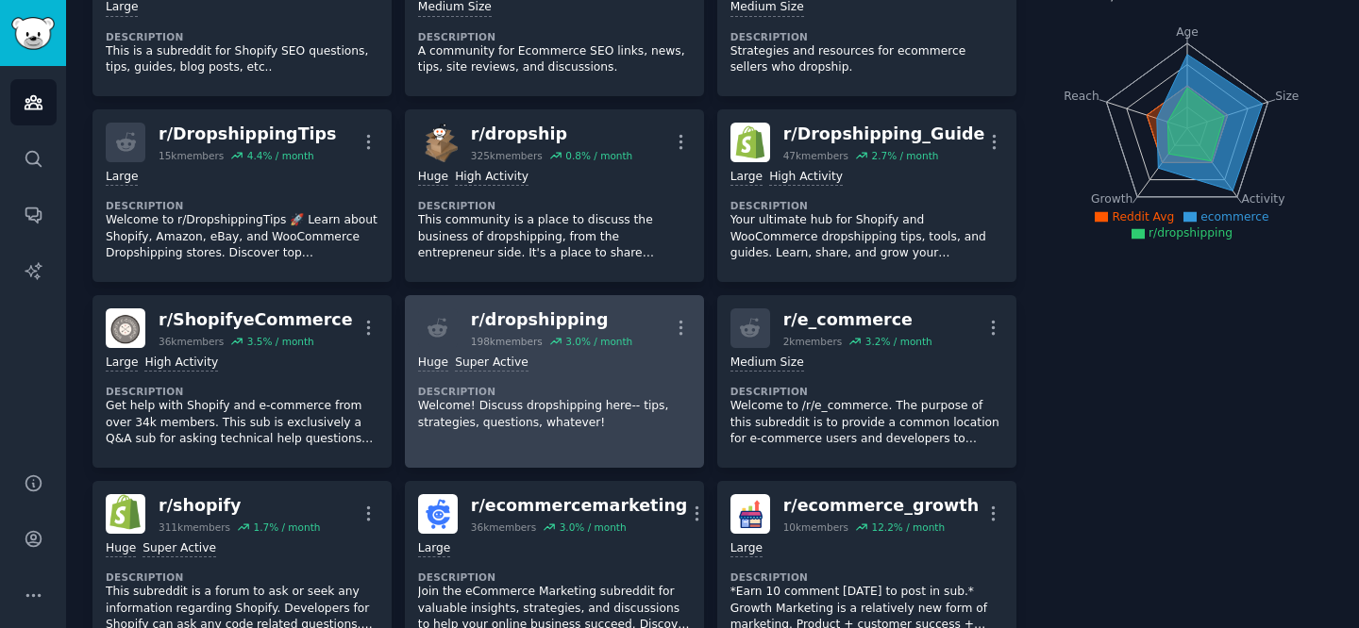
click at [641, 368] on div "Huge Super Active" at bounding box center [554, 364] width 273 height 18
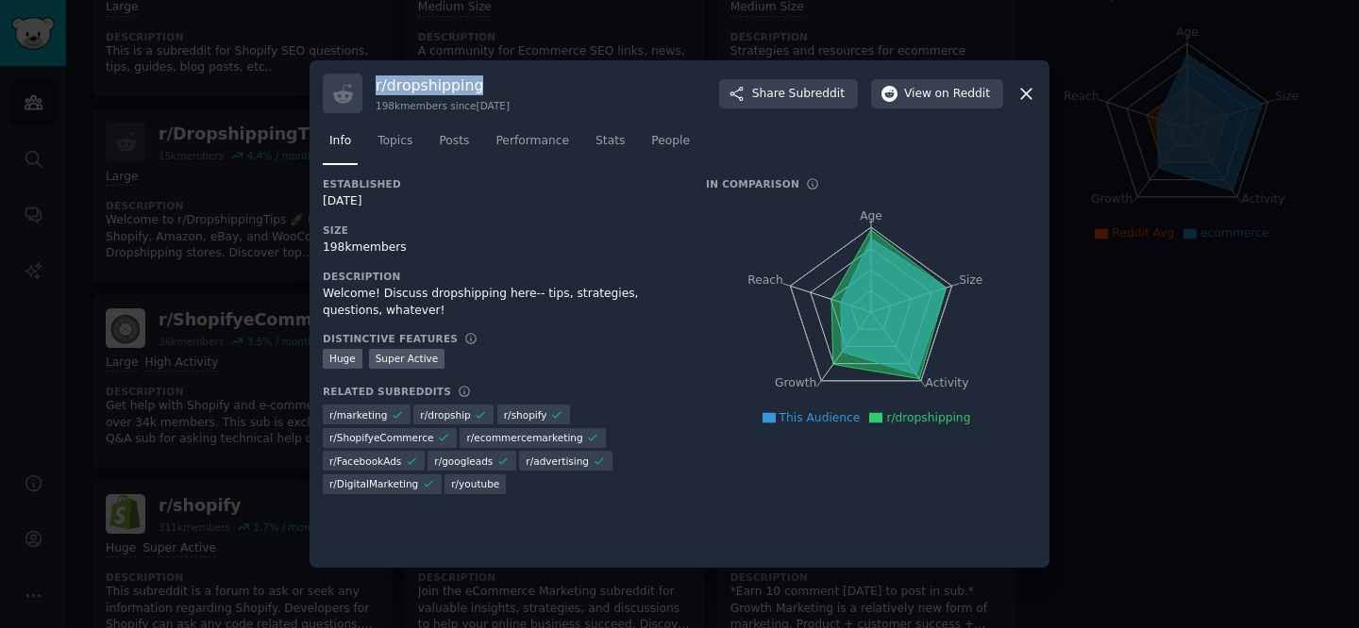
drag, startPoint x: 372, startPoint y: 88, endPoint x: 500, endPoint y: 79, distance: 128.6
click at [500, 79] on div "r/ dropshipping 198k members since [DATE] Share Subreddit View on Reddit" at bounding box center [679, 94] width 713 height 40
click at [1025, 92] on icon at bounding box center [1026, 94] width 10 height 10
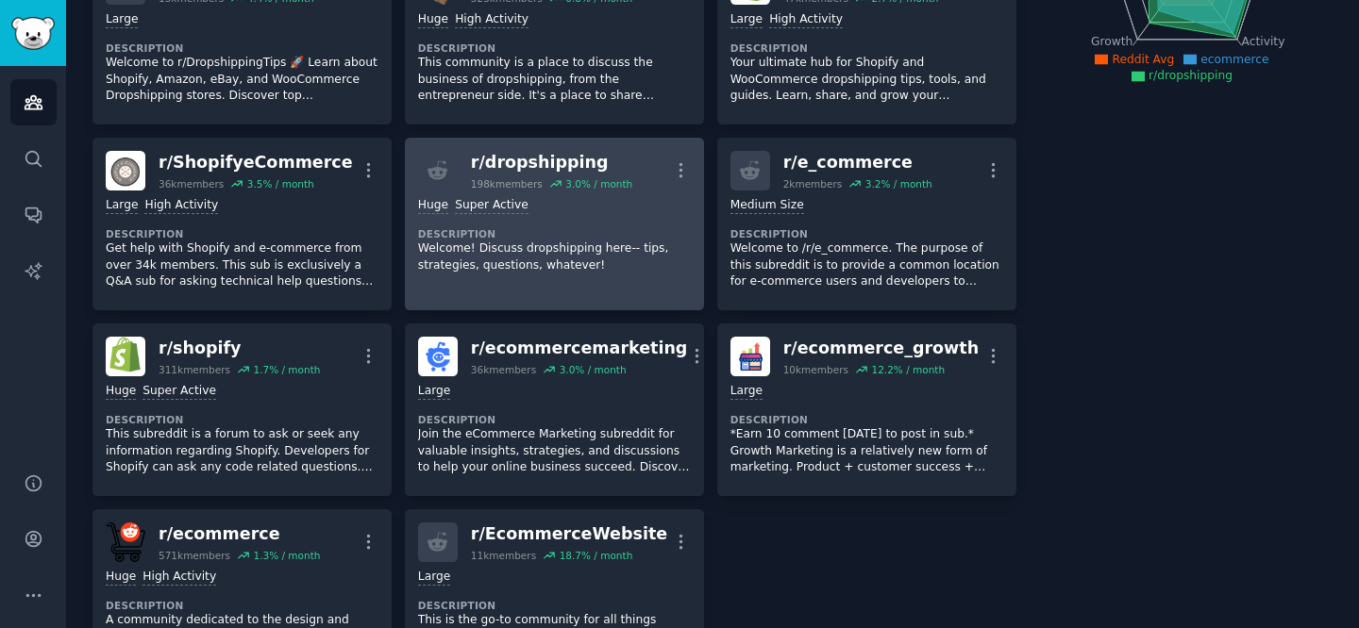
scroll to position [363, 0]
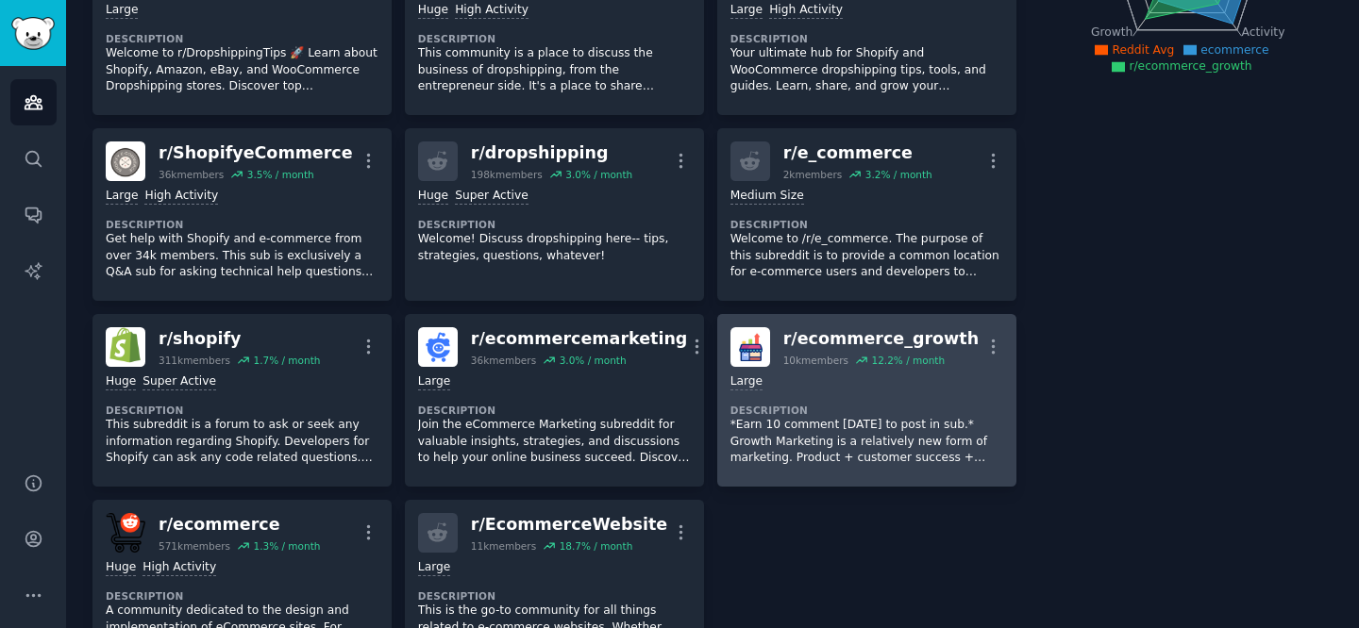
click at [828, 410] on dt "Description" at bounding box center [866, 410] width 273 height 13
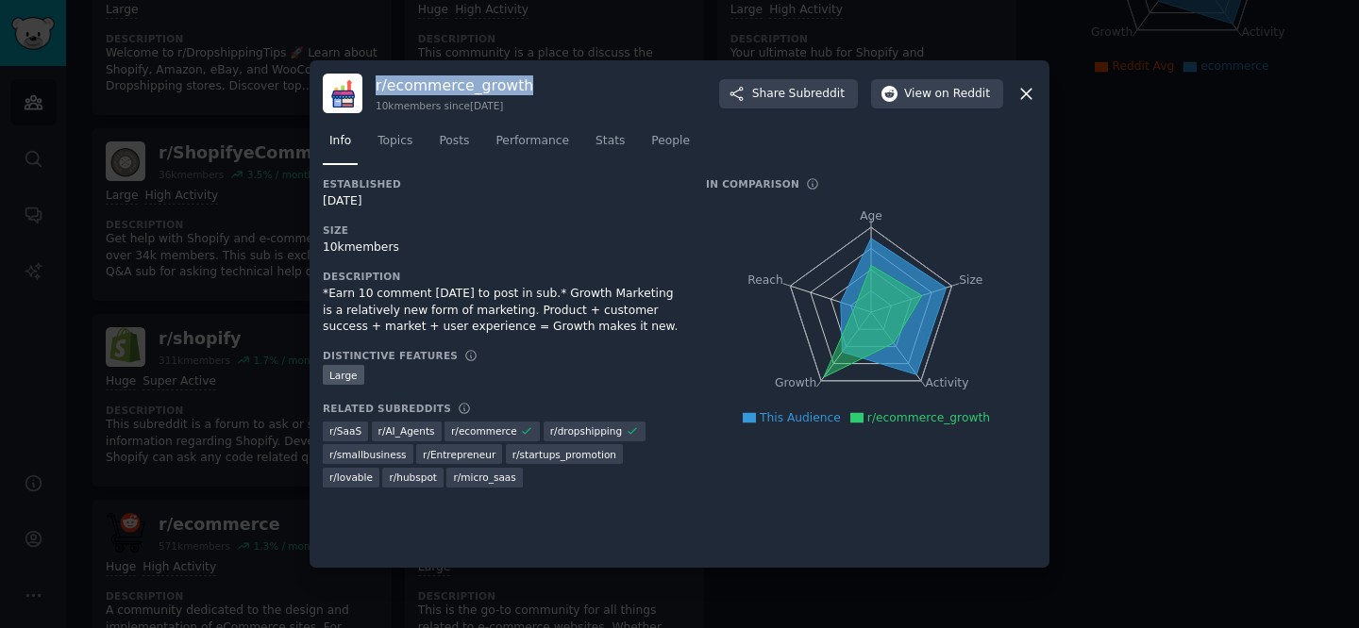
drag, startPoint x: 377, startPoint y: 83, endPoint x: 561, endPoint y: 83, distance: 184.0
click at [562, 83] on div "r/ ecommerce_growth 10k members since [DATE] Share Subreddit View on Reddit" at bounding box center [679, 94] width 713 height 40
click at [1024, 92] on icon at bounding box center [1026, 94] width 10 height 10
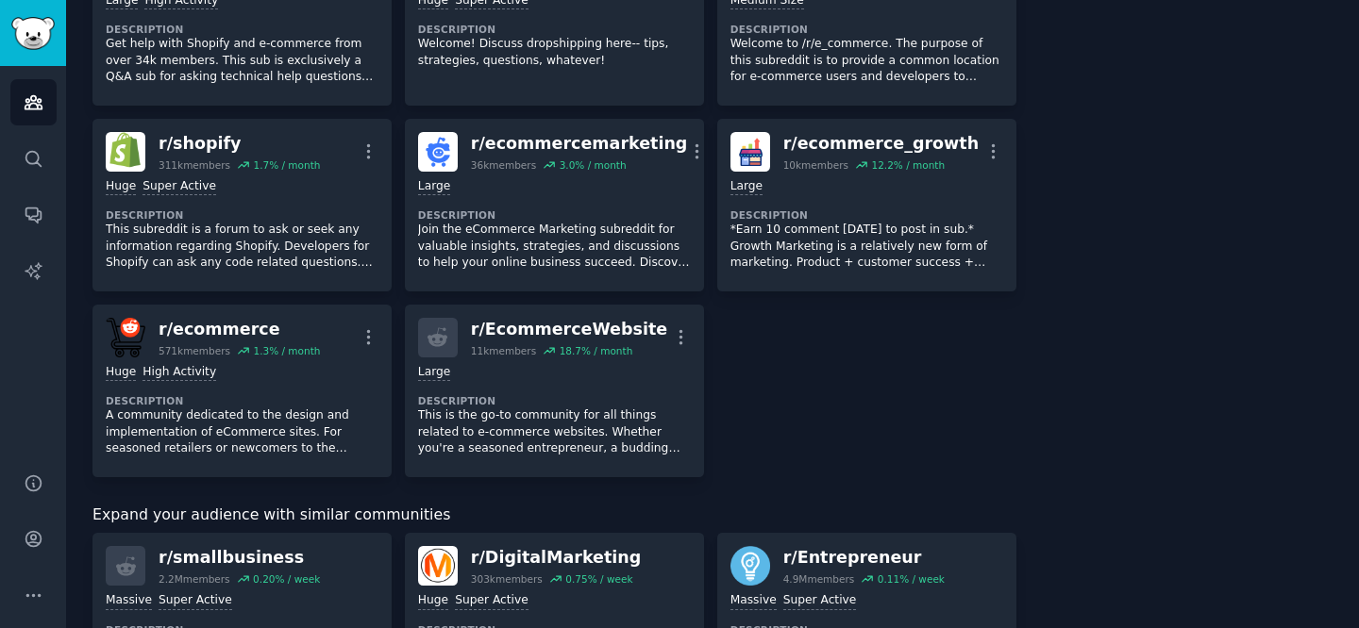
scroll to position [560, 0]
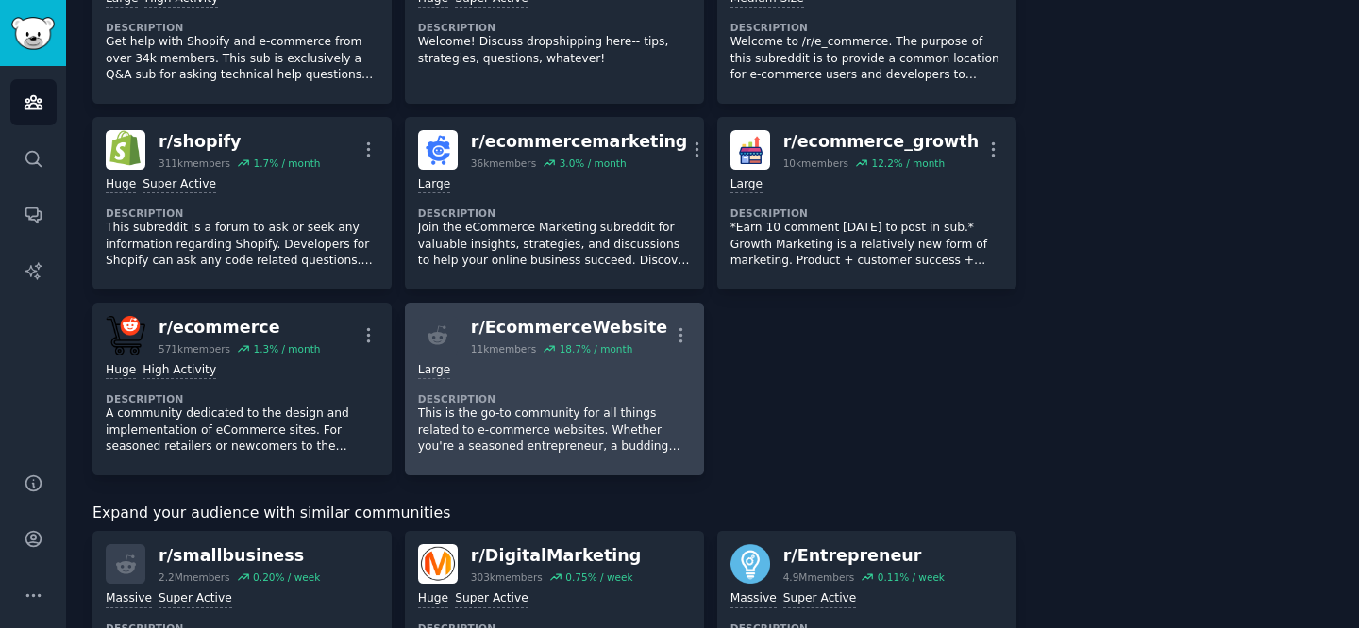
click at [660, 370] on div "Large" at bounding box center [554, 371] width 273 height 18
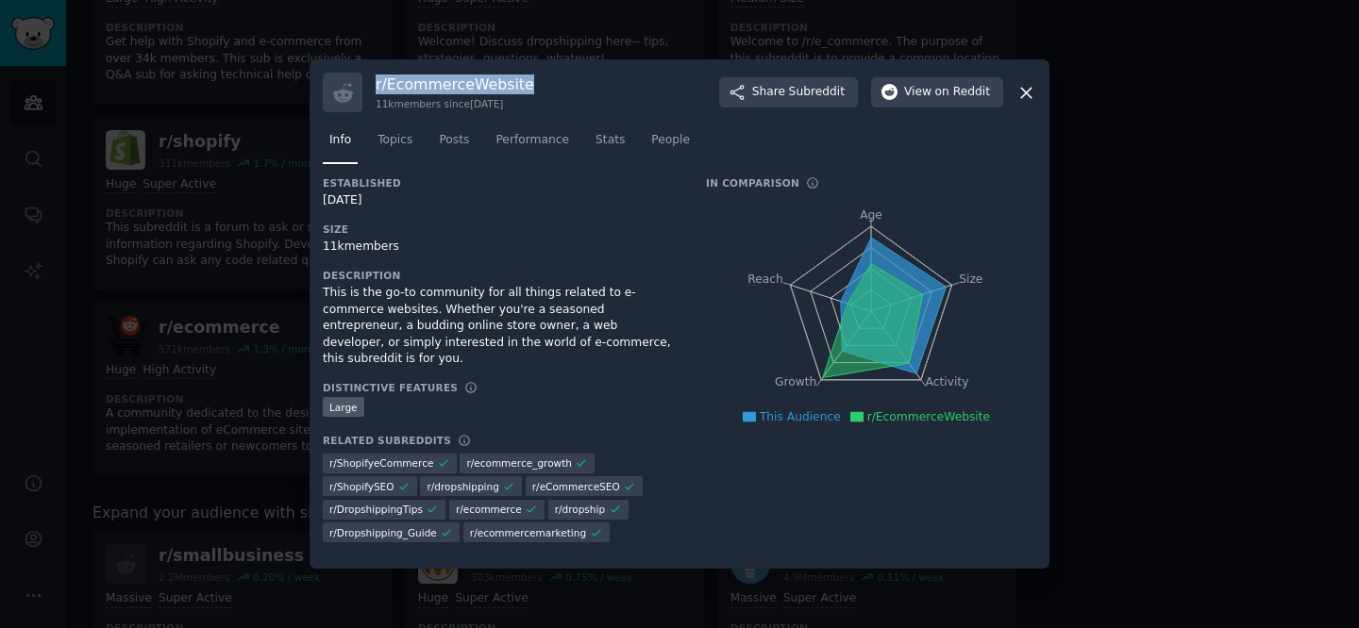
drag, startPoint x: 376, startPoint y: 85, endPoint x: 540, endPoint y: 85, distance: 163.2
click at [540, 85] on div "r/ EcommerceWebsite 11k members since [DATE] Share Subreddit View on Reddit" at bounding box center [679, 93] width 713 height 40
click at [1026, 93] on icon at bounding box center [1026, 93] width 10 height 10
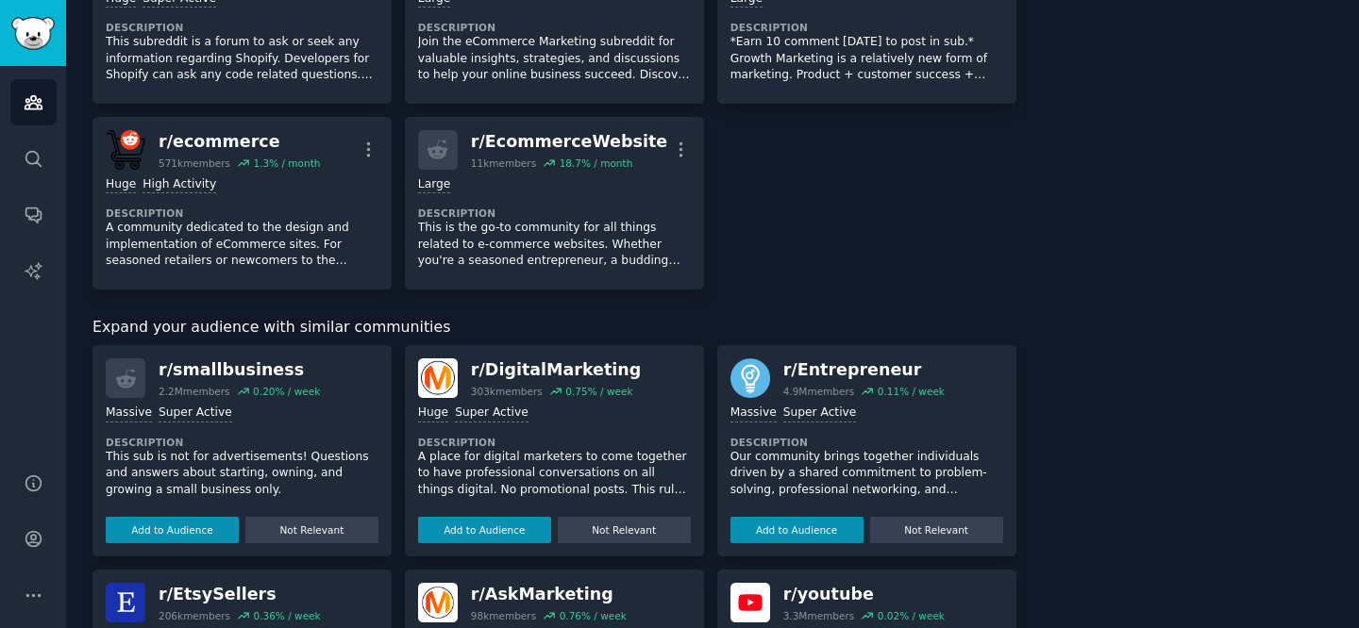
scroll to position [753, 0]
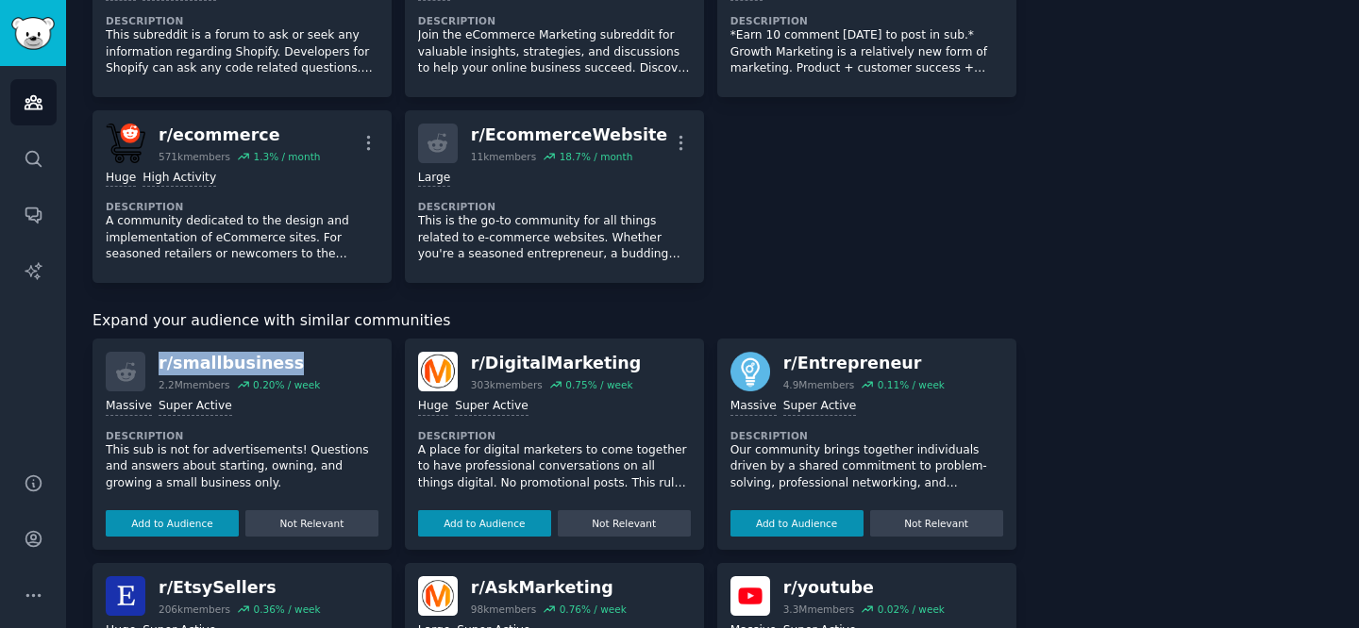
drag, startPoint x: 159, startPoint y: 365, endPoint x: 285, endPoint y: 365, distance: 126.4
click at [285, 365] on div "r/ smallbusiness" at bounding box center [239, 364] width 161 height 24
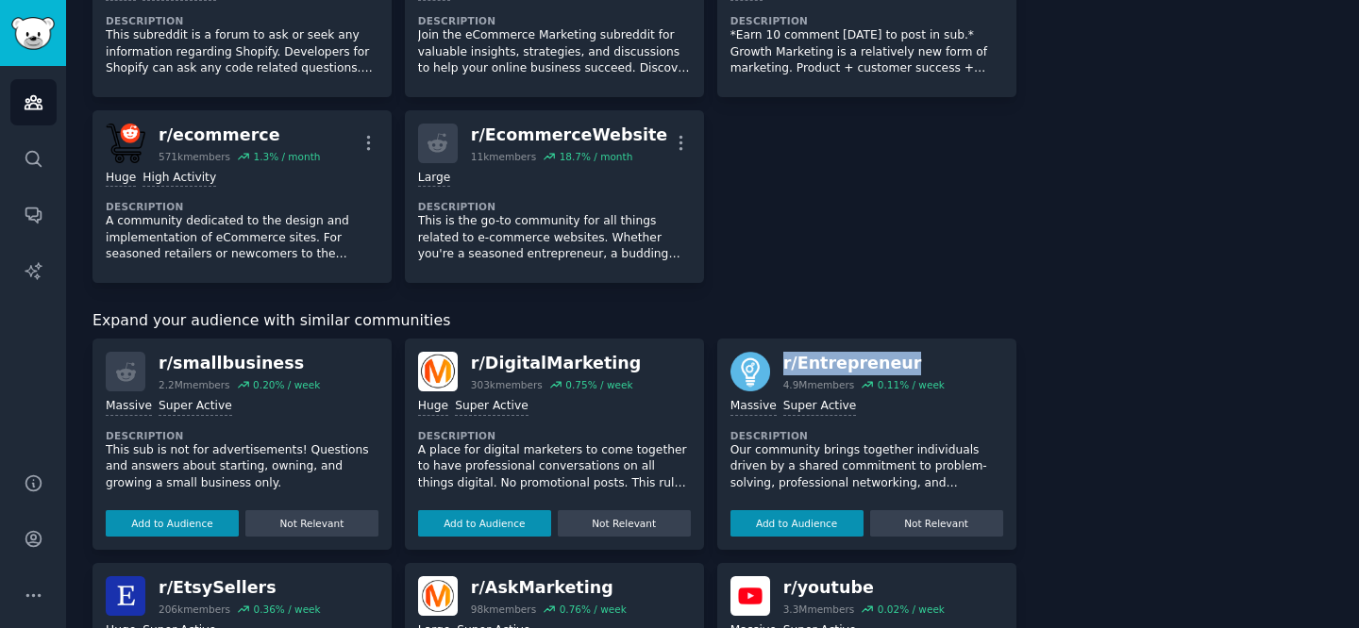
drag, startPoint x: 782, startPoint y: 366, endPoint x: 918, endPoint y: 366, distance: 135.9
click at [918, 366] on div "r/ Entrepreneur" at bounding box center [863, 364] width 161 height 24
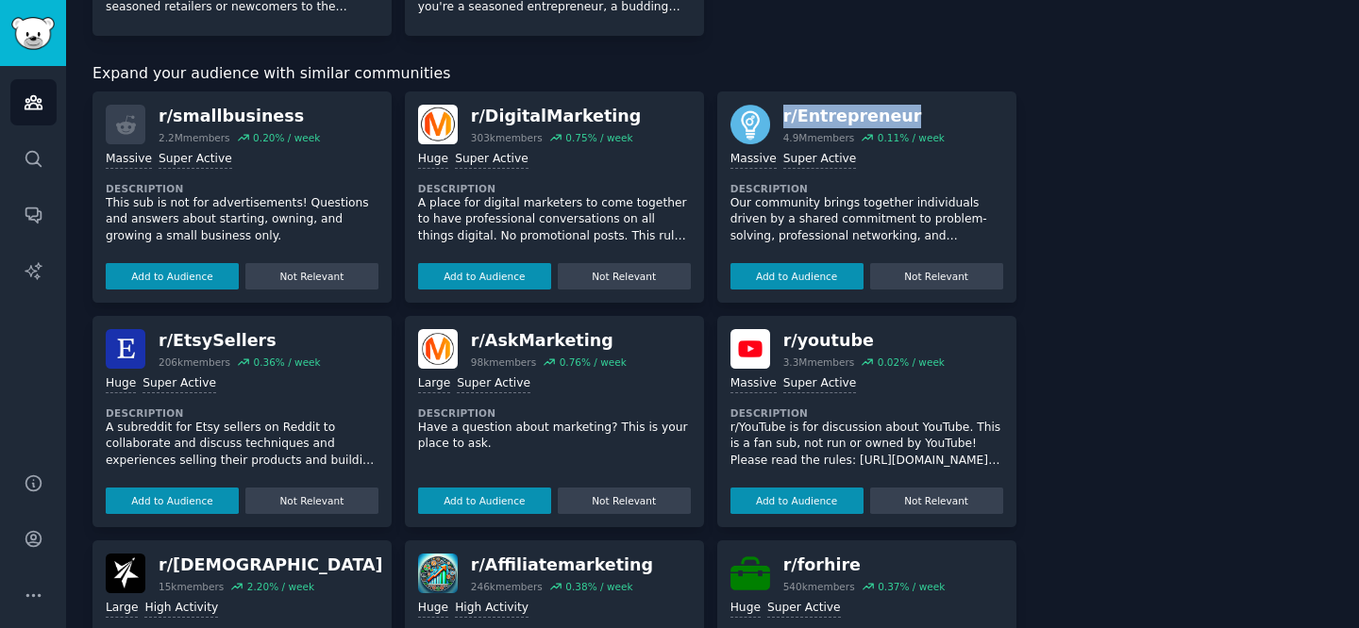
scroll to position [1068, 0]
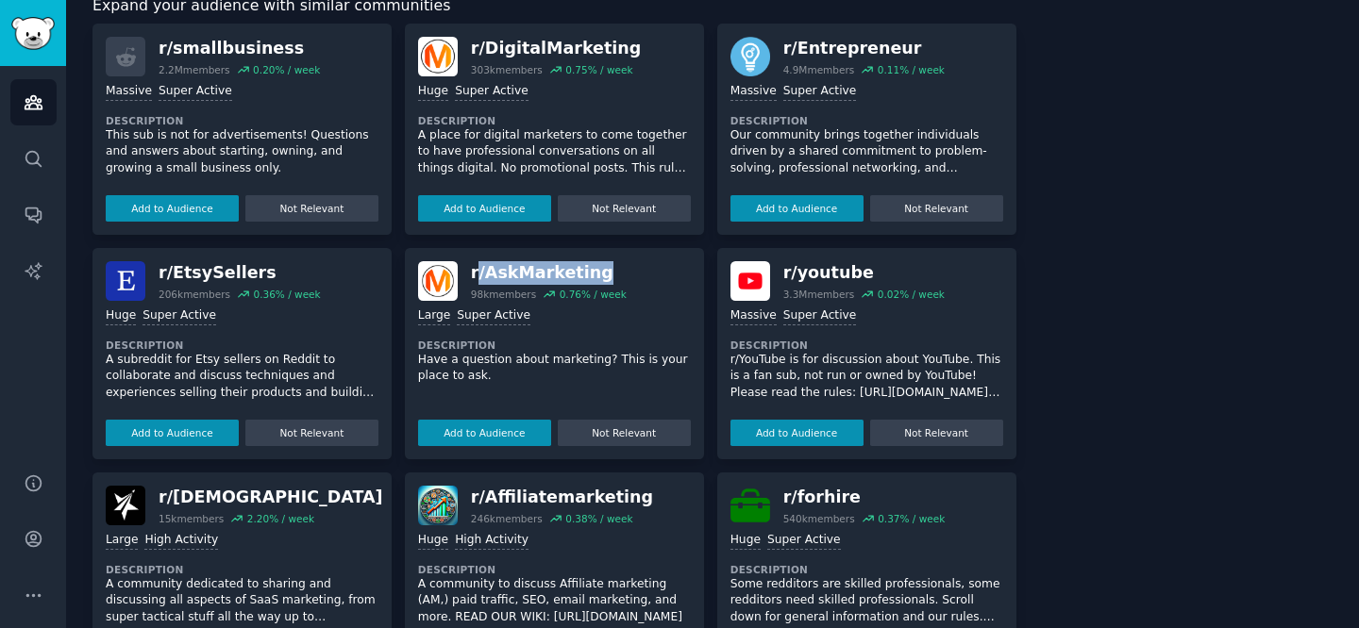
drag, startPoint x: 473, startPoint y: 276, endPoint x: 592, endPoint y: 274, distance: 118.9
click at [592, 274] on div "r/ AskMarketing" at bounding box center [549, 273] width 156 height 24
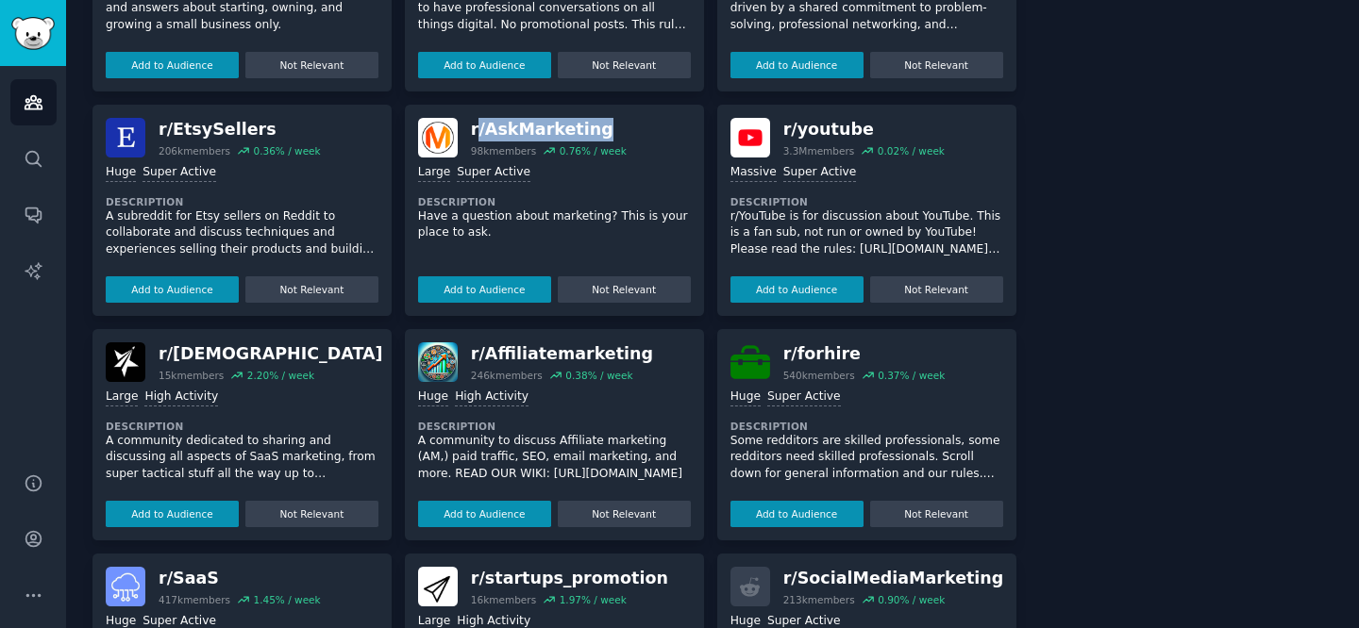
scroll to position [1214, 0]
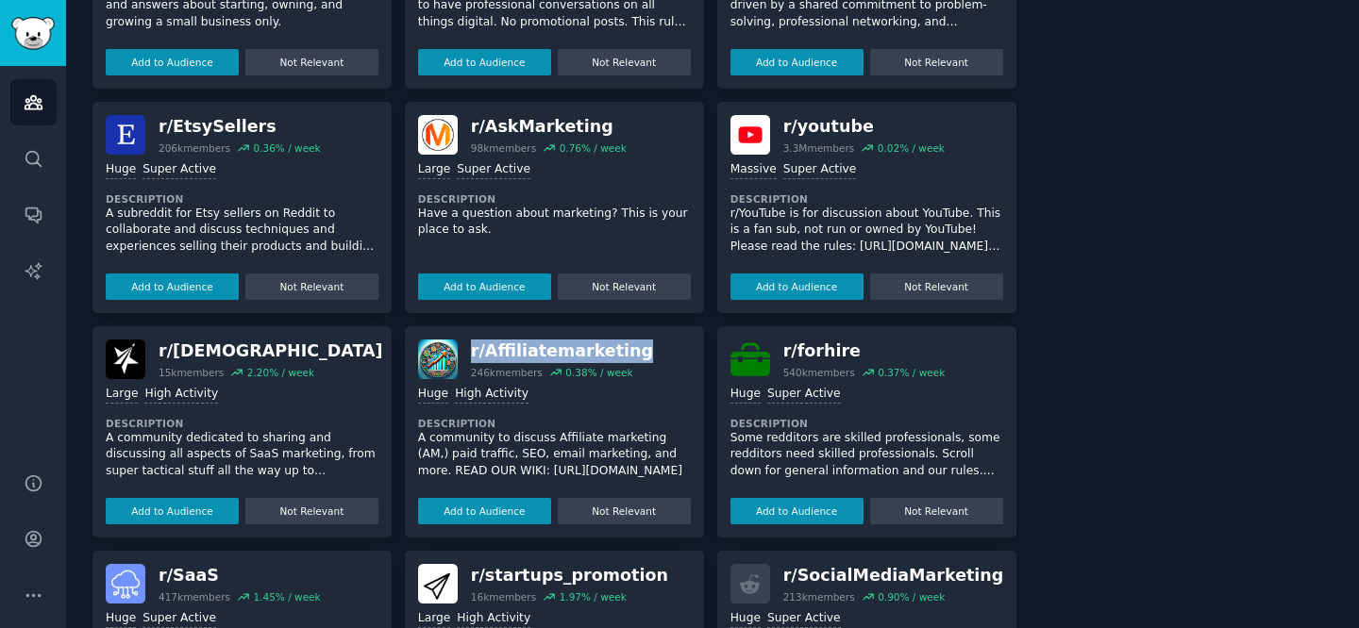
drag, startPoint x: 471, startPoint y: 354, endPoint x: 619, endPoint y: 352, distance: 148.2
click at [619, 352] on div "r/ Affiliatemarketing" at bounding box center [562, 352] width 182 height 24
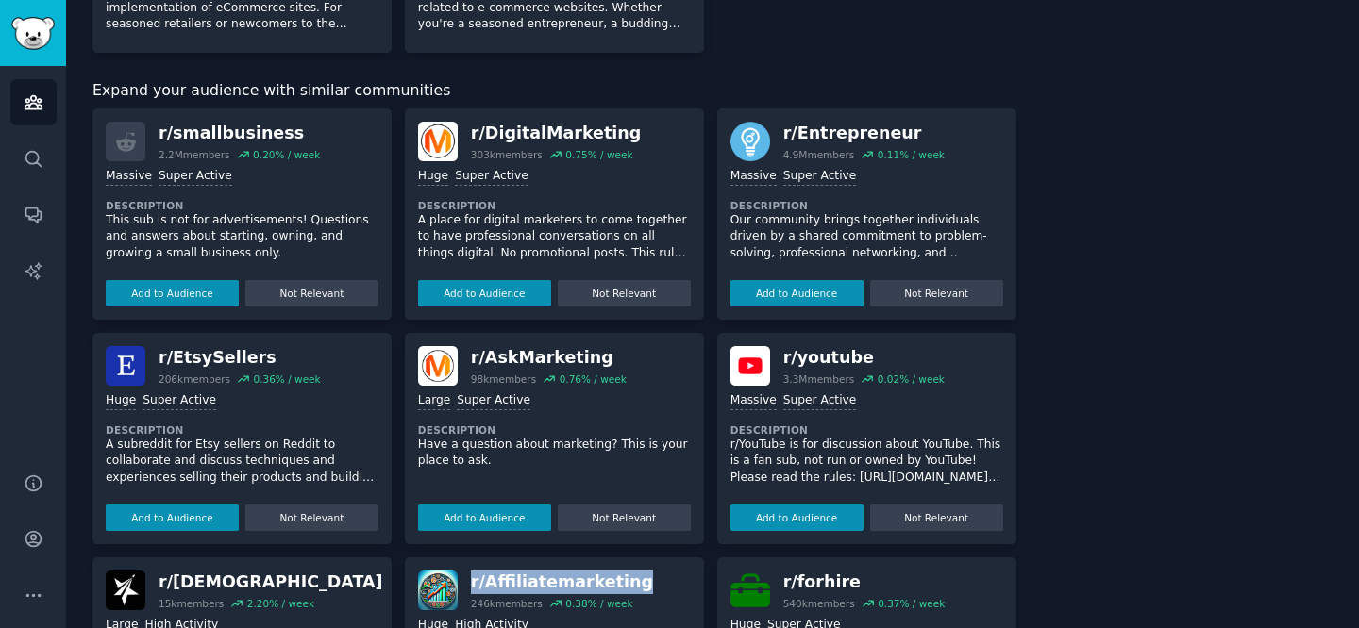
scroll to position [1375, 0]
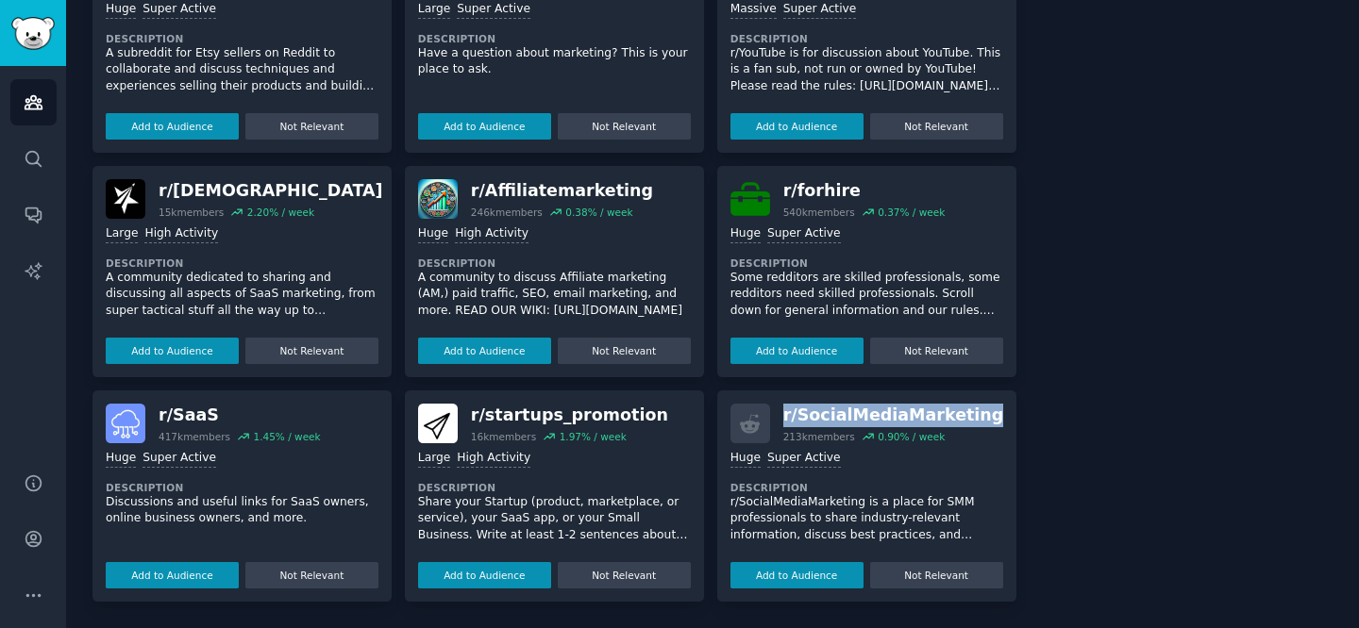
drag, startPoint x: 781, startPoint y: 417, endPoint x: 978, endPoint y: 418, distance: 197.2
click at [978, 418] on div "r/ SocialMediaMarketing 213k members 0.90 % / week" at bounding box center [866, 424] width 273 height 40
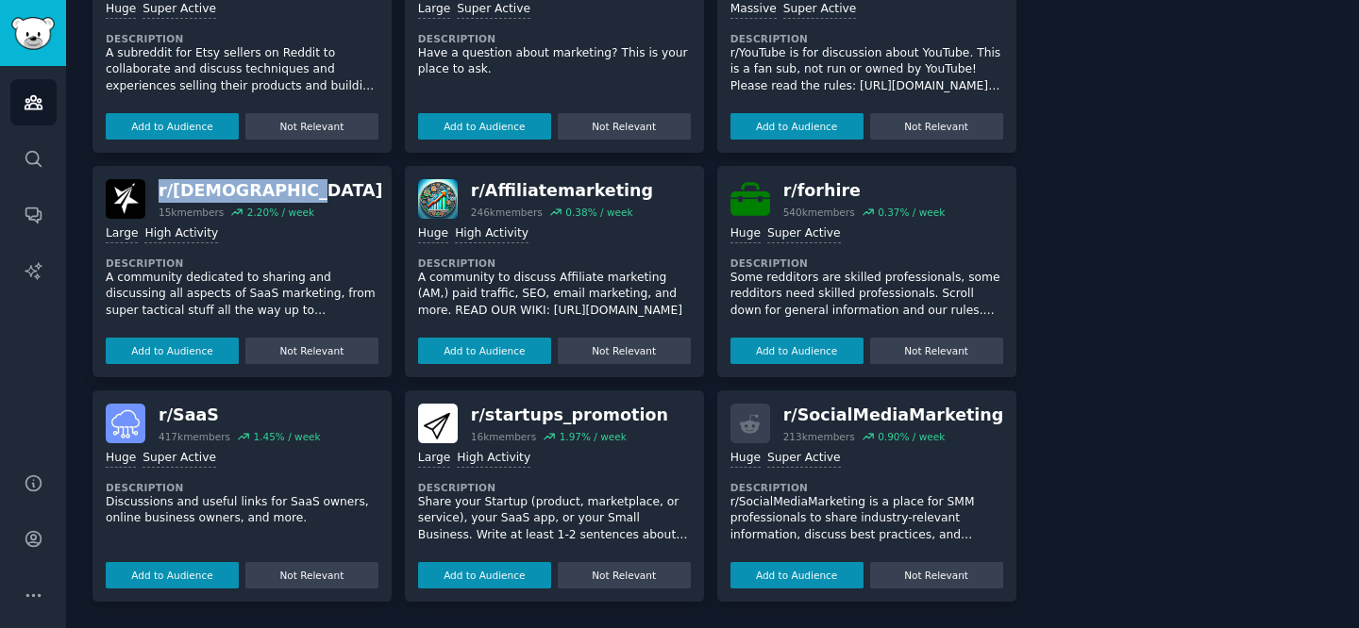
drag, startPoint x: 160, startPoint y: 192, endPoint x: 290, endPoint y: 194, distance: 129.3
click at [290, 194] on div "r/ [DEMOGRAPHIC_DATA]" at bounding box center [271, 191] width 225 height 24
